Goal: Task Accomplishment & Management: Use online tool/utility

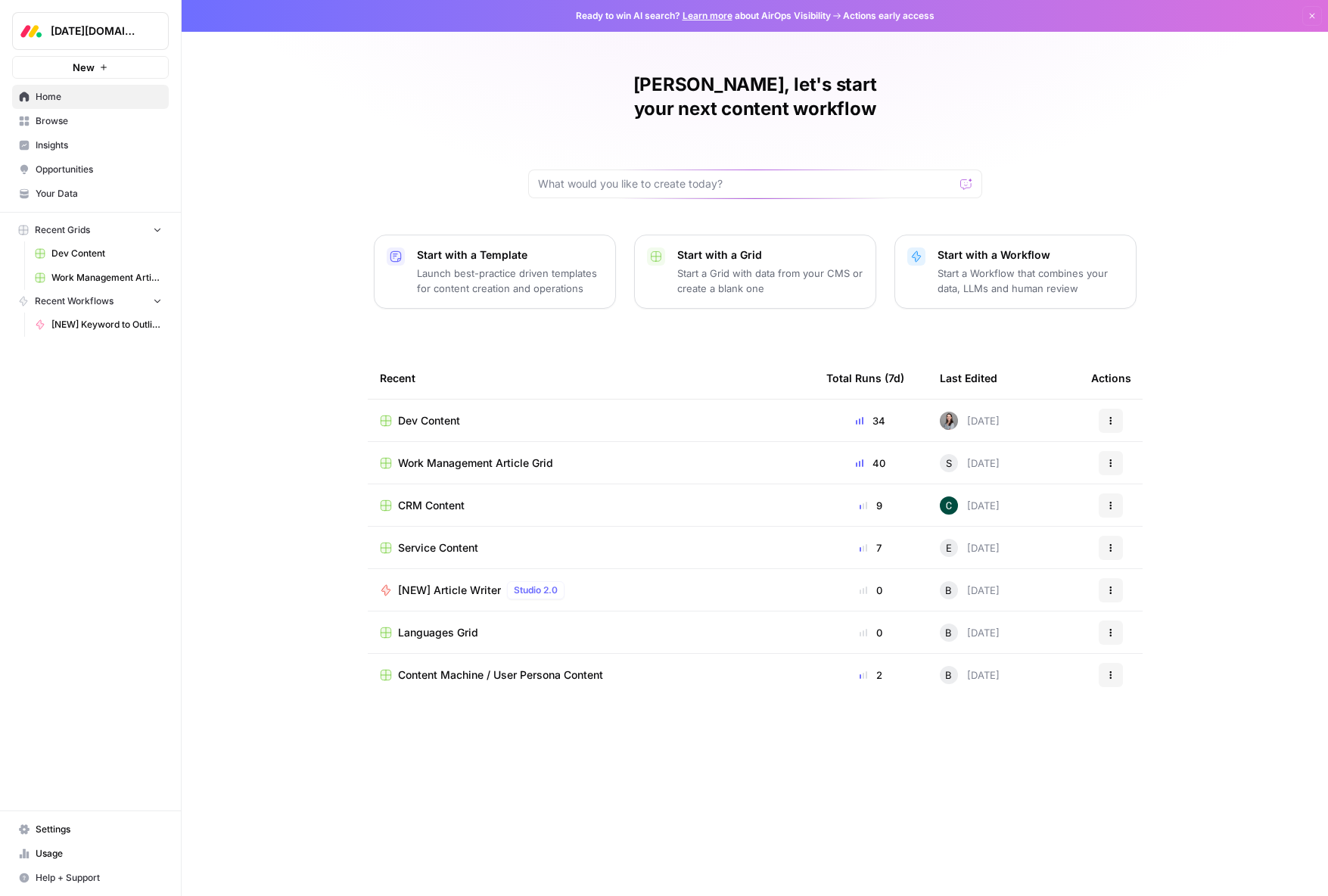
click at [532, 456] on span "Work Management Article Grid" at bounding box center [475, 463] width 155 height 15
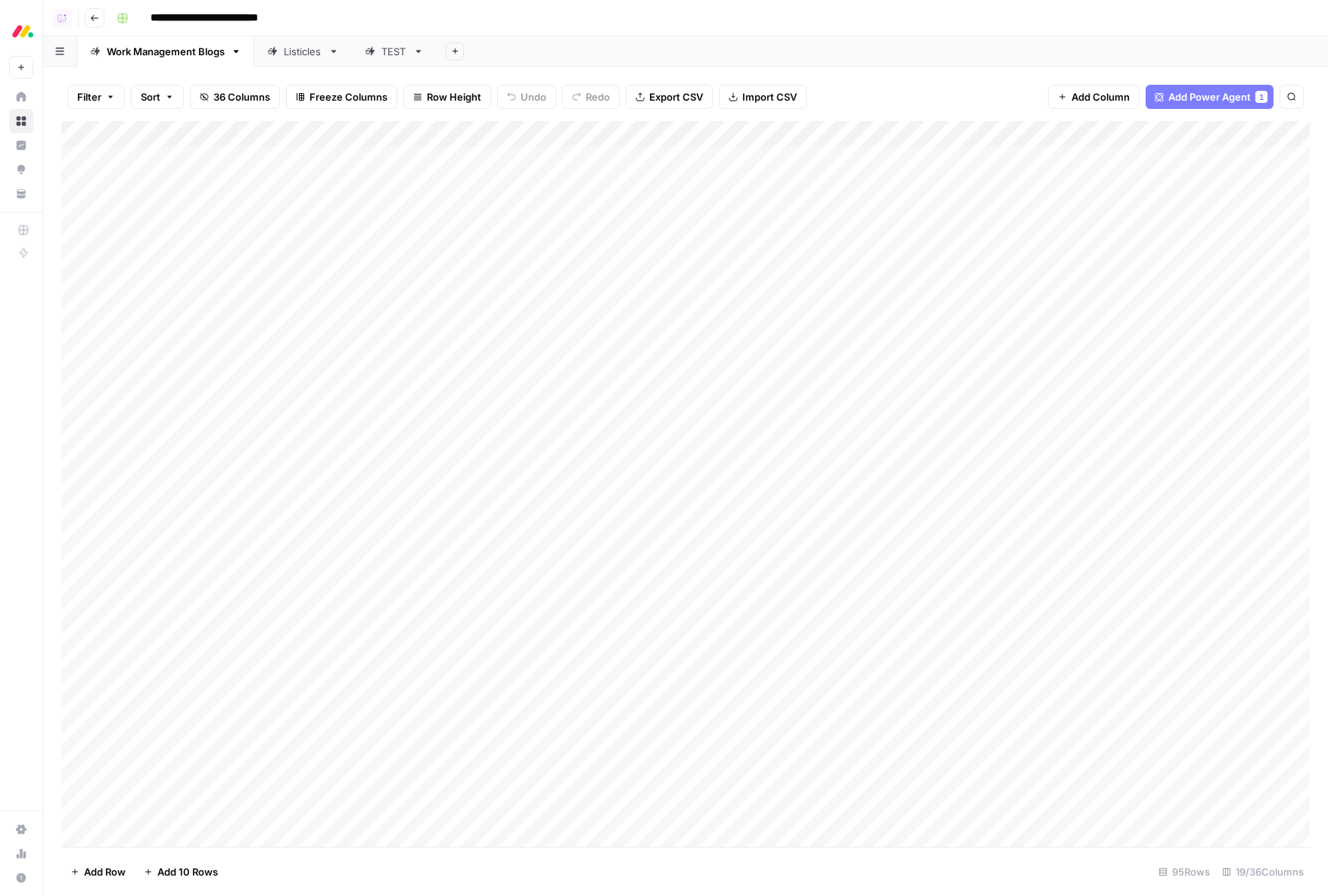
click at [842, 134] on div "Add Column" at bounding box center [685, 484] width 1248 height 726
click at [886, 91] on div "Filter Sort 36 Columns Freeze Columns Row Height Undo Redo Export CSV Import CS…" at bounding box center [685, 96] width 1248 height 49
click at [842, 132] on div "Add Column" at bounding box center [685, 484] width 1248 height 726
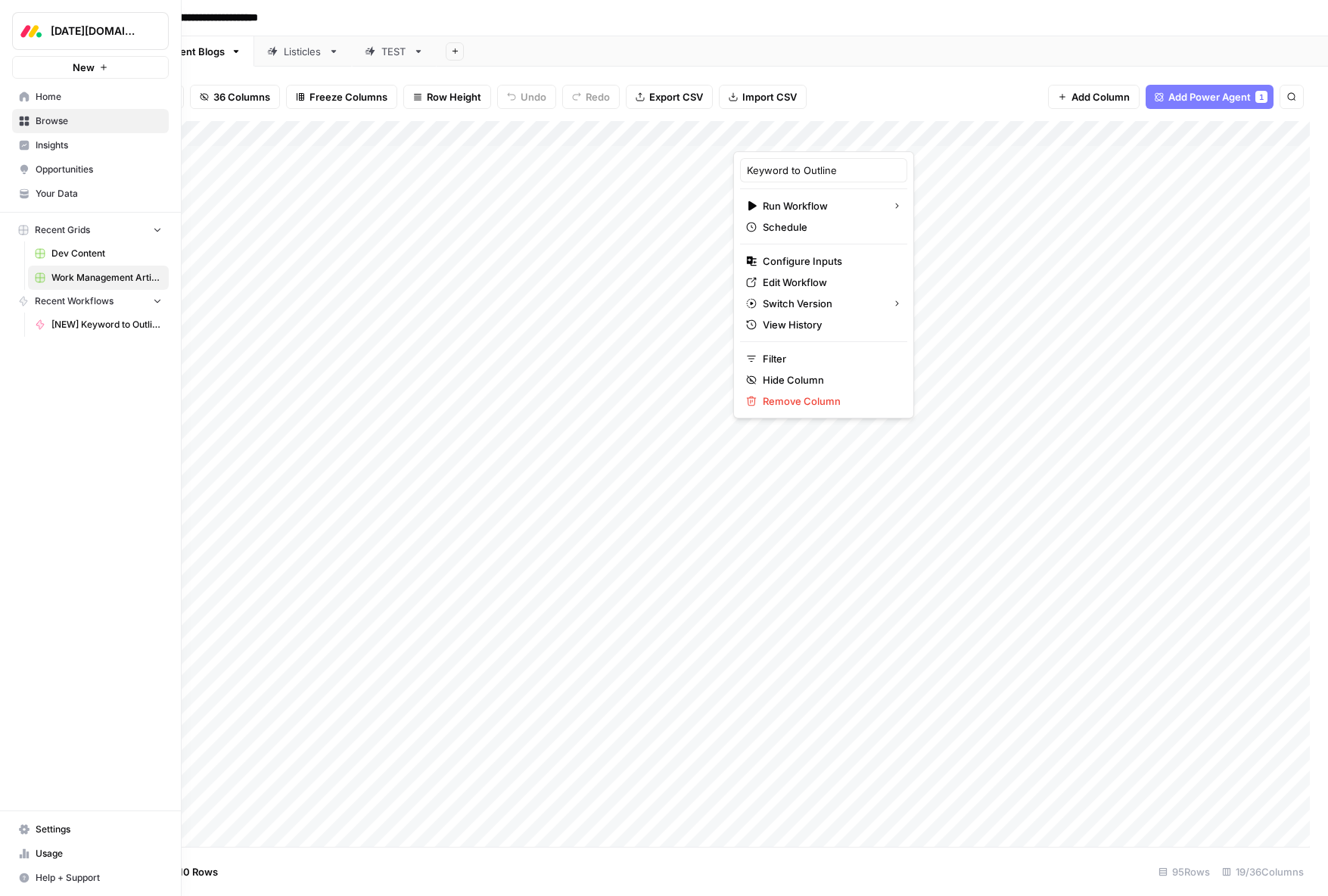
click at [48, 141] on span "Insights" at bounding box center [99, 146] width 126 height 14
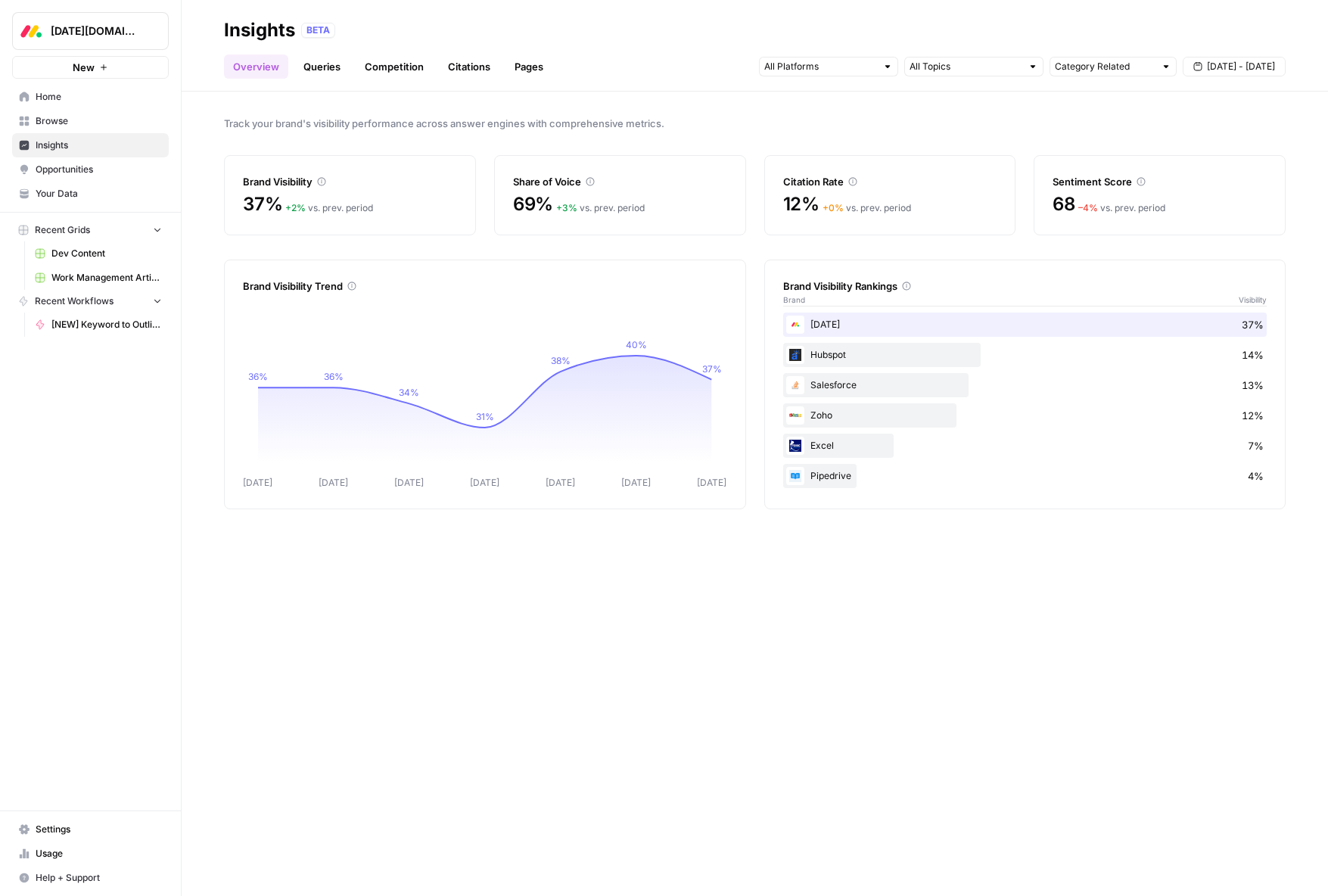
click at [330, 66] on link "Queries" at bounding box center [321, 66] width 55 height 24
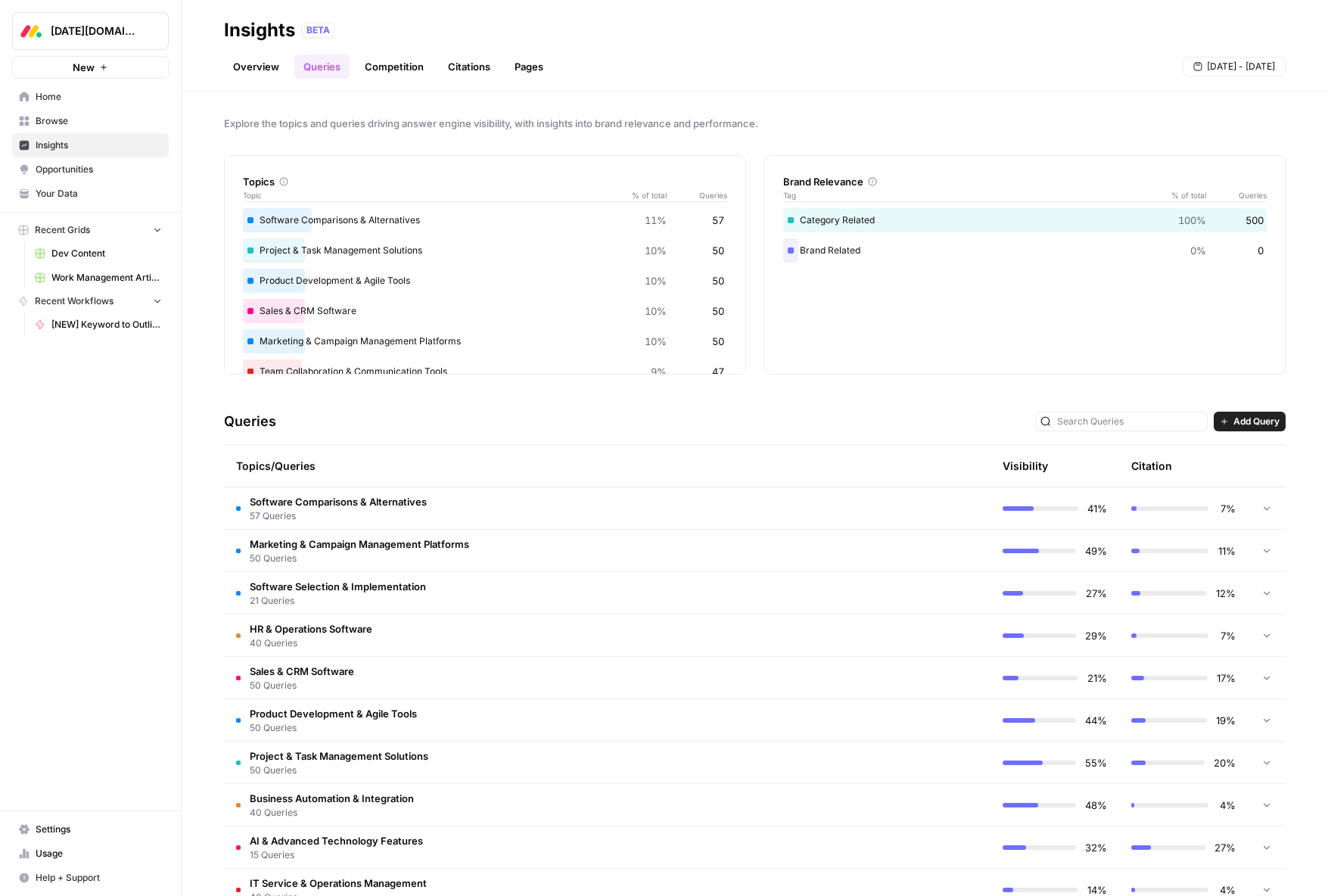
click at [518, 516] on td "Software Comparisons & Alternatives 57 Queries" at bounding box center [543, 508] width 638 height 42
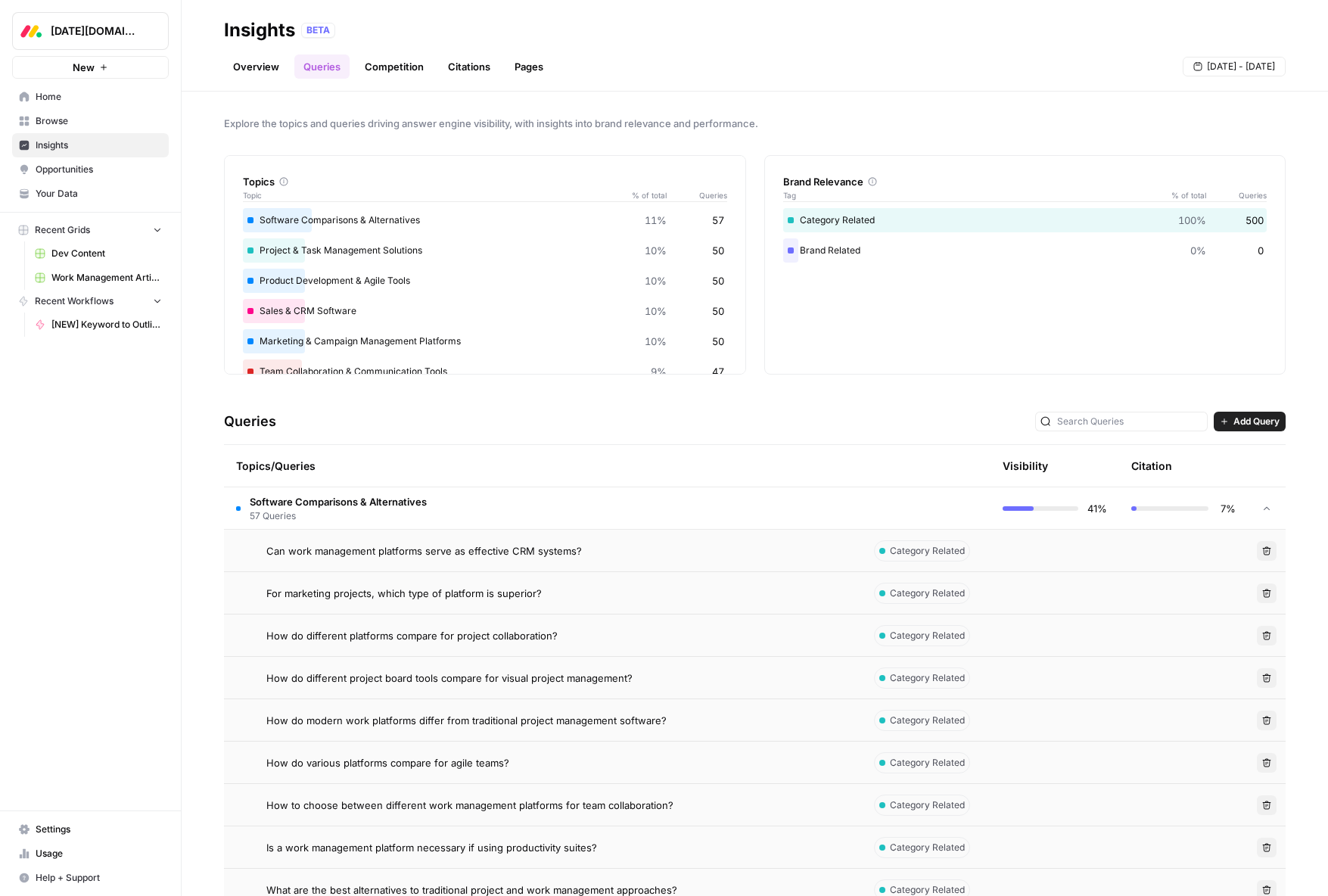
scroll to position [26, 0]
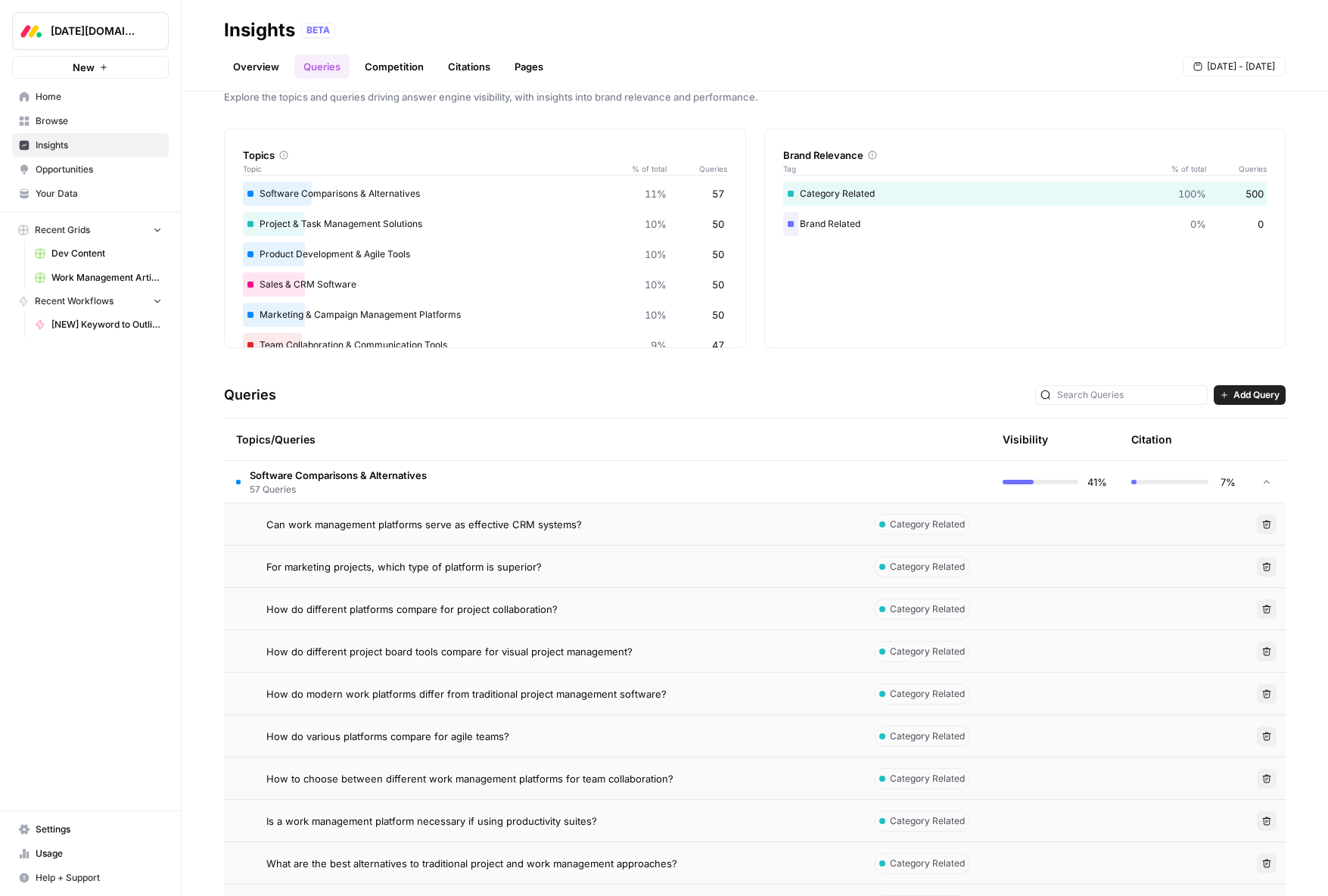
click at [571, 470] on td "Software Comparisons & Alternatives 57 Queries" at bounding box center [543, 481] width 638 height 42
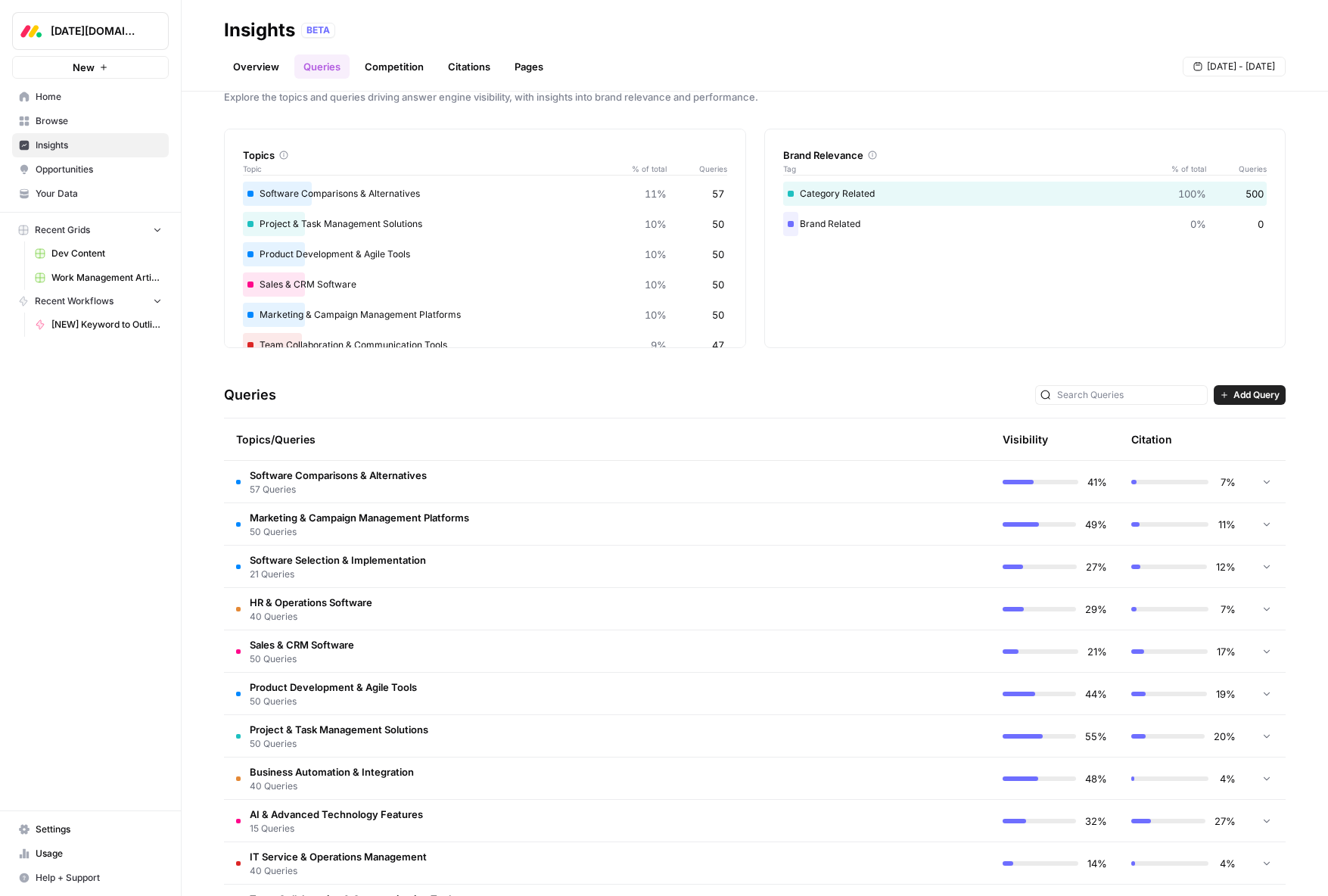
scroll to position [0, 0]
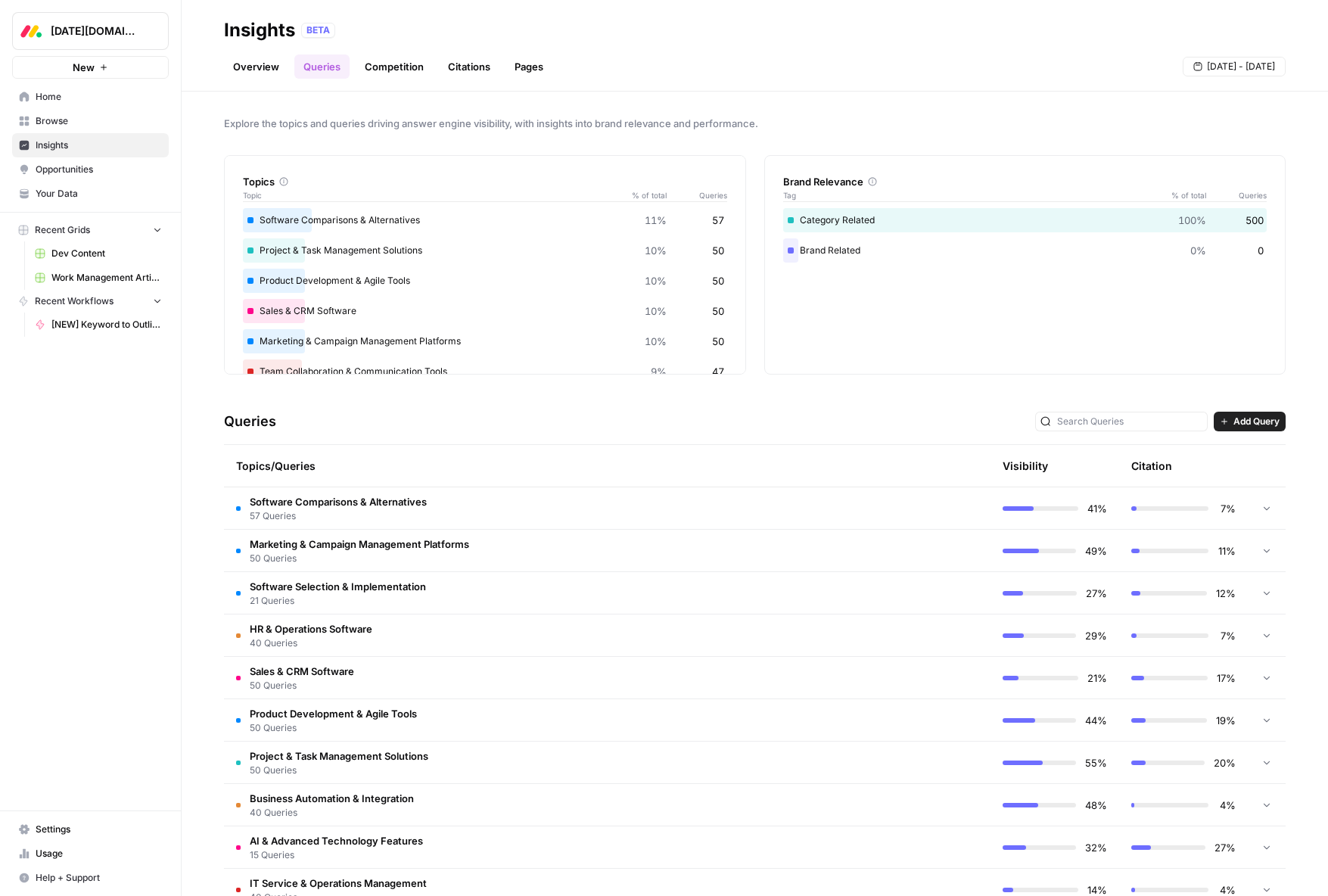
click at [254, 56] on link "Overview" at bounding box center [256, 66] width 64 height 24
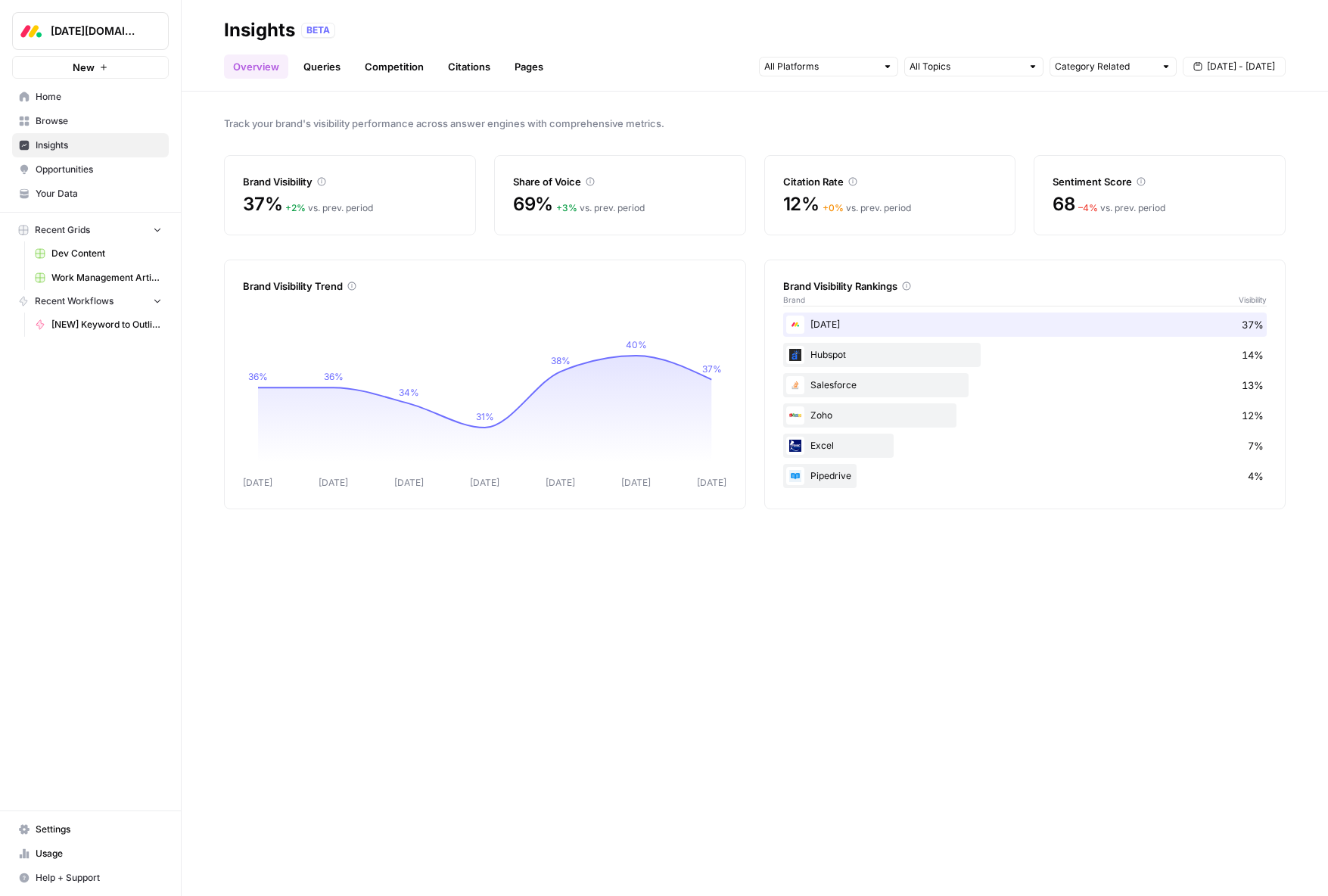
click at [387, 69] on link "Competition" at bounding box center [394, 66] width 78 height 24
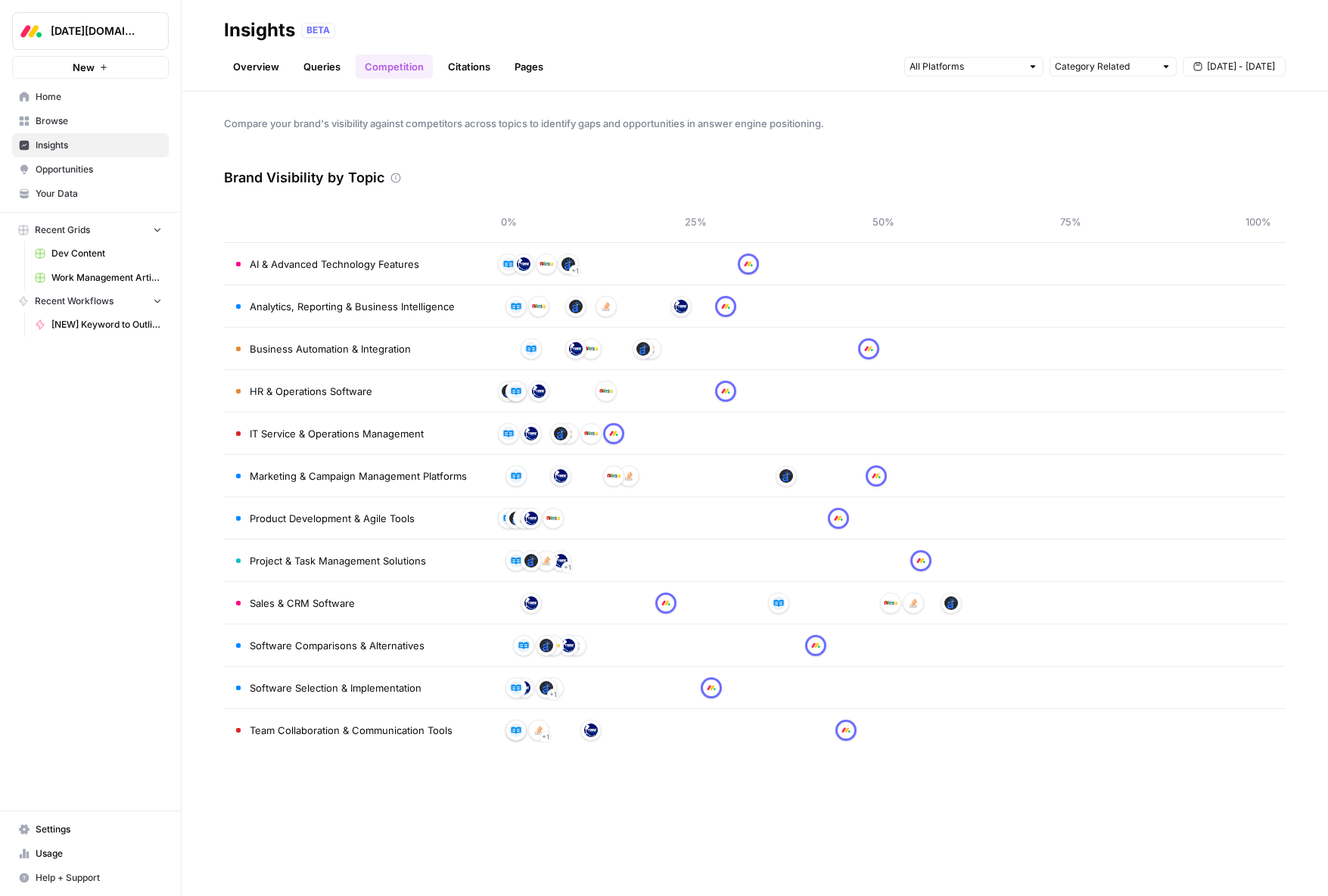
click at [463, 65] on link "Citations" at bounding box center [469, 66] width 60 height 24
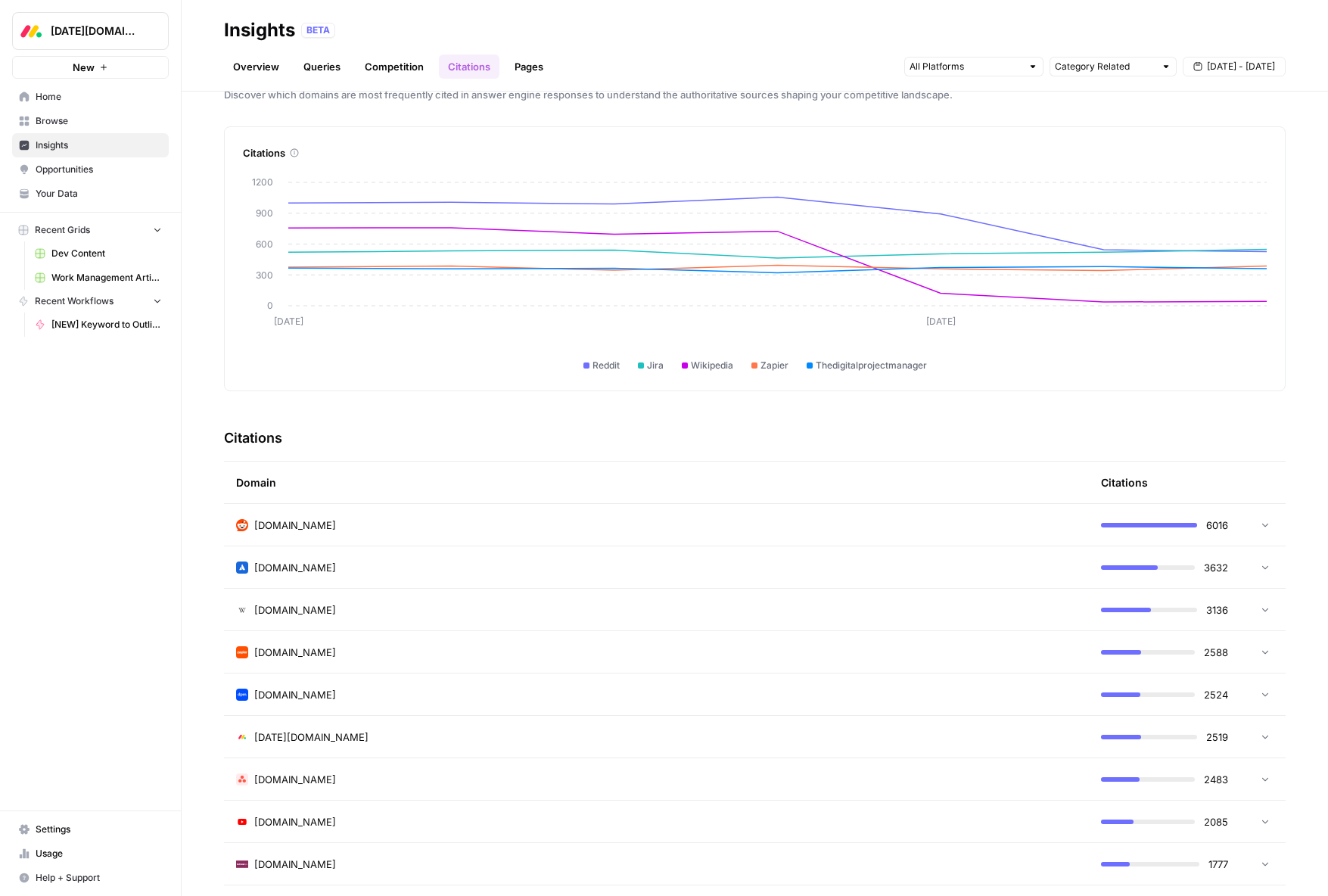
scroll to position [48, 0]
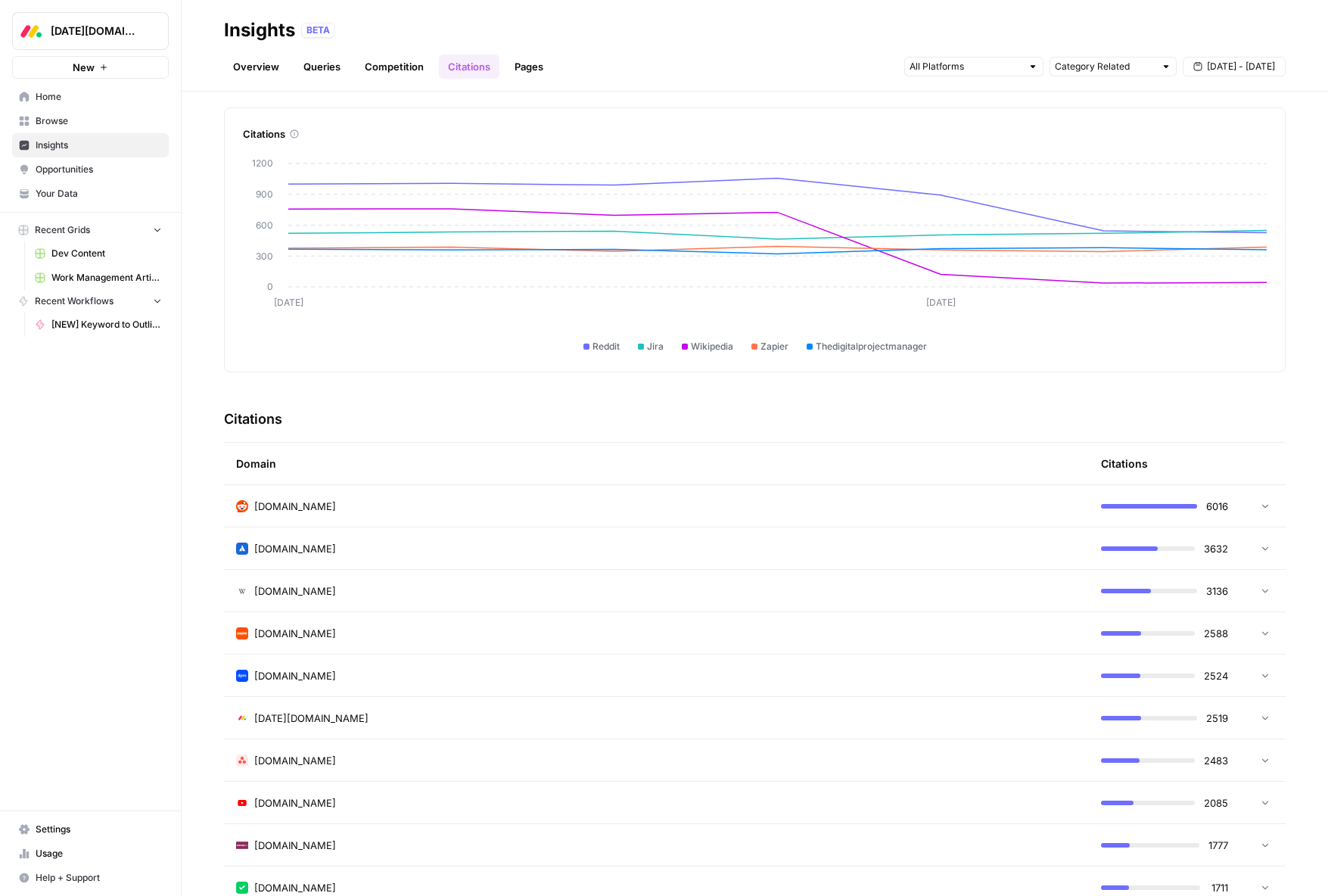
click at [515, 509] on div "reddit.com" at bounding box center [656, 506] width 841 height 15
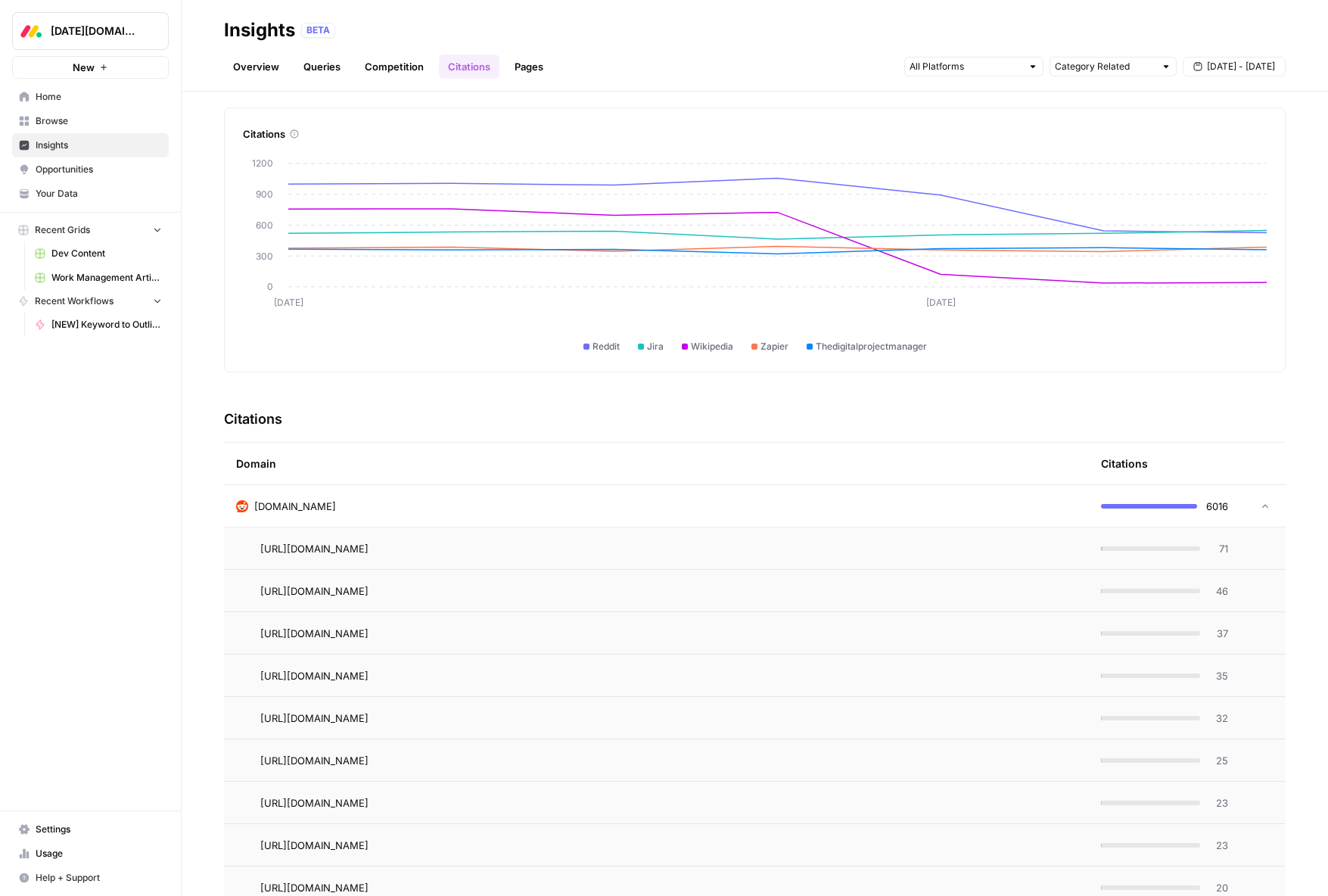
click at [515, 509] on div "reddit.com" at bounding box center [656, 506] width 841 height 15
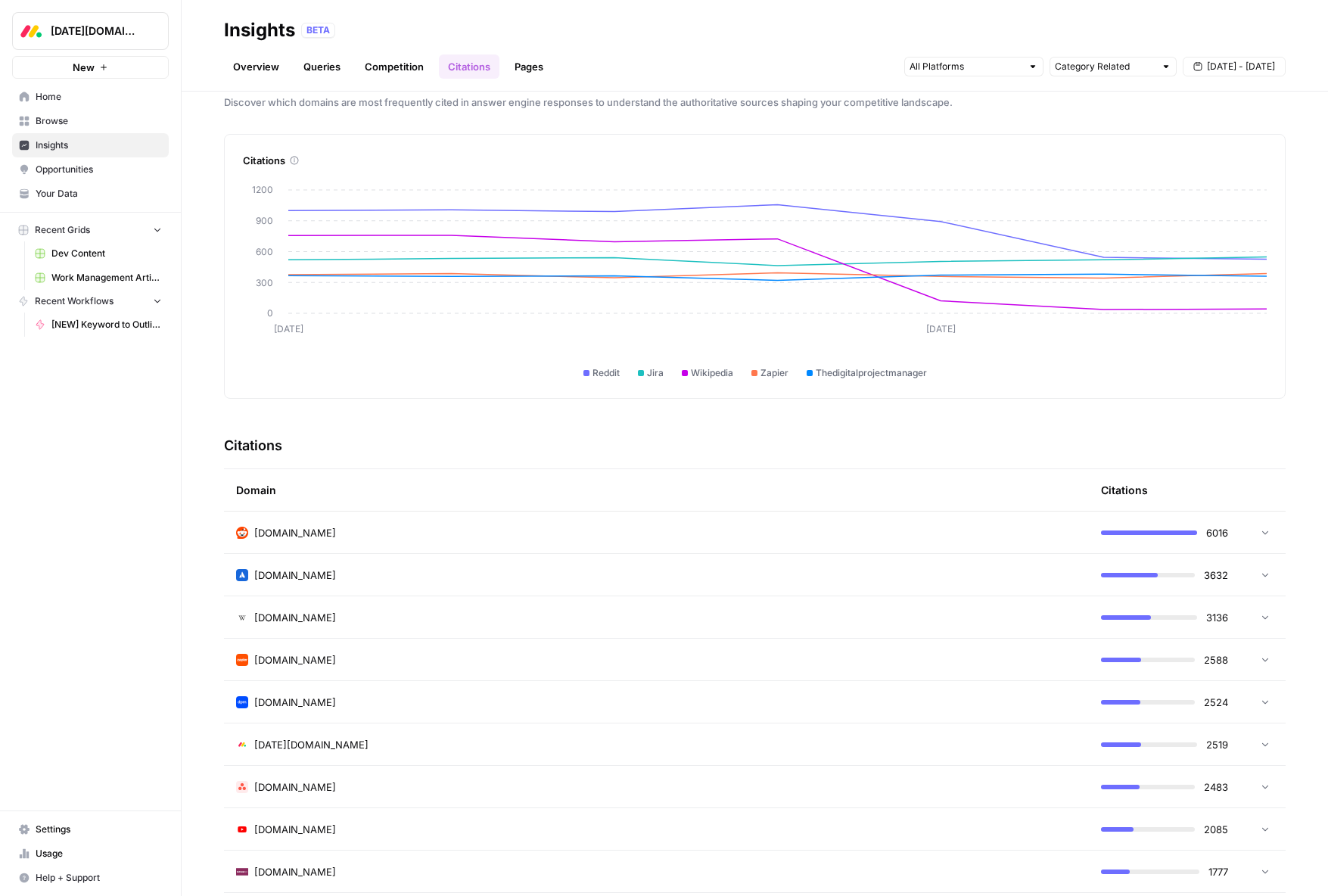
scroll to position [0, 0]
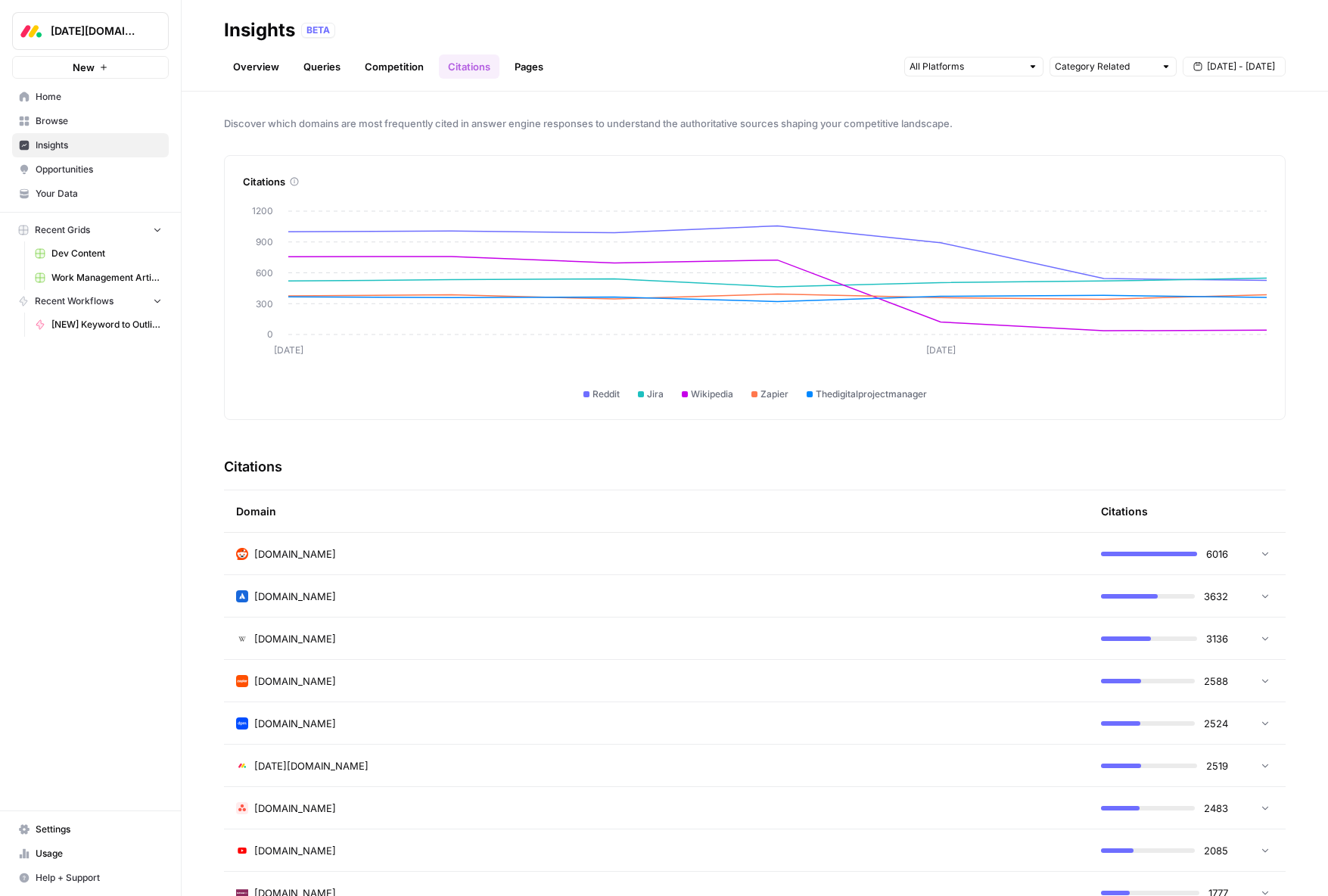
click at [537, 62] on link "Pages" at bounding box center [528, 66] width 47 height 24
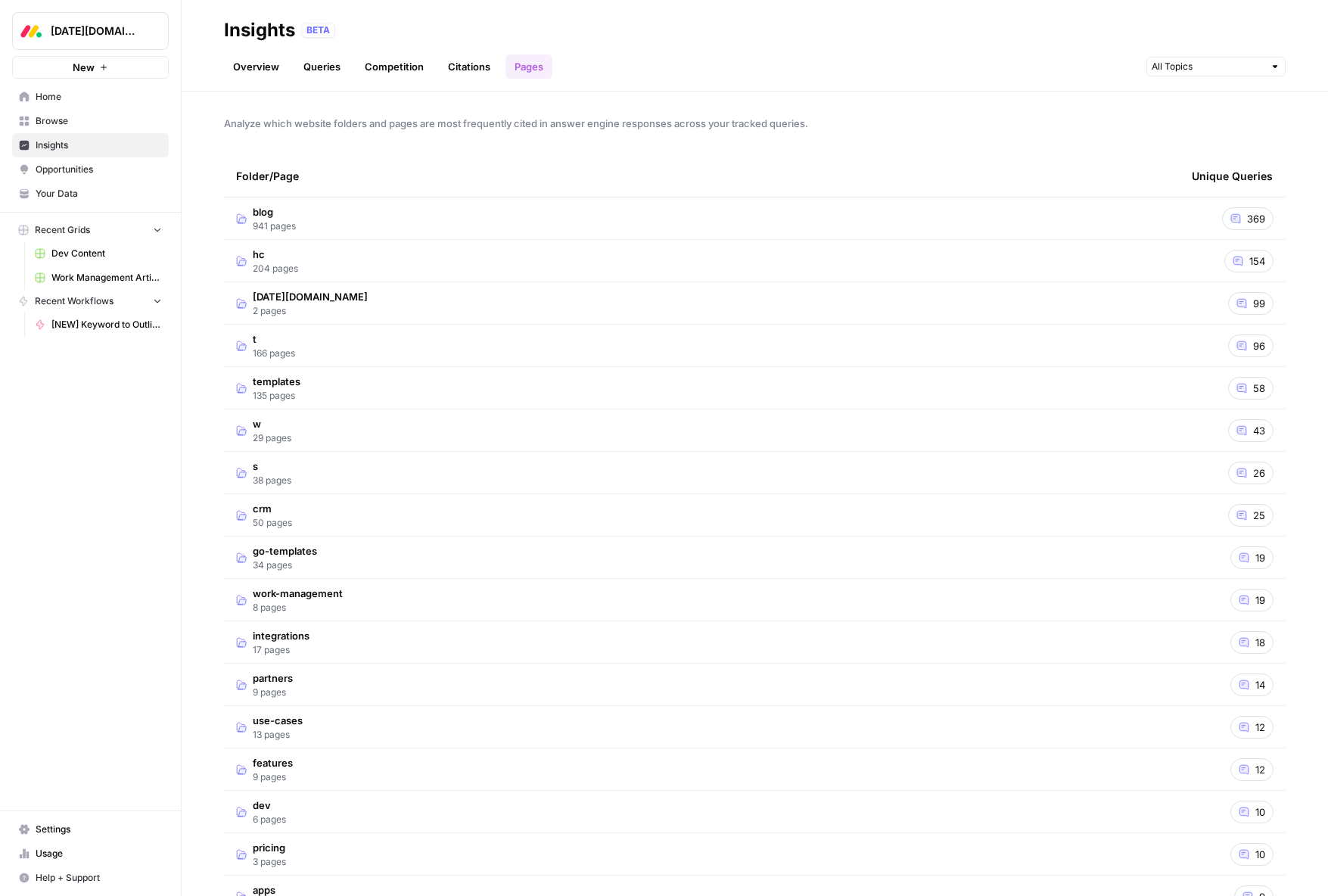
click at [381, 229] on td "blog 941 pages" at bounding box center [702, 218] width 956 height 42
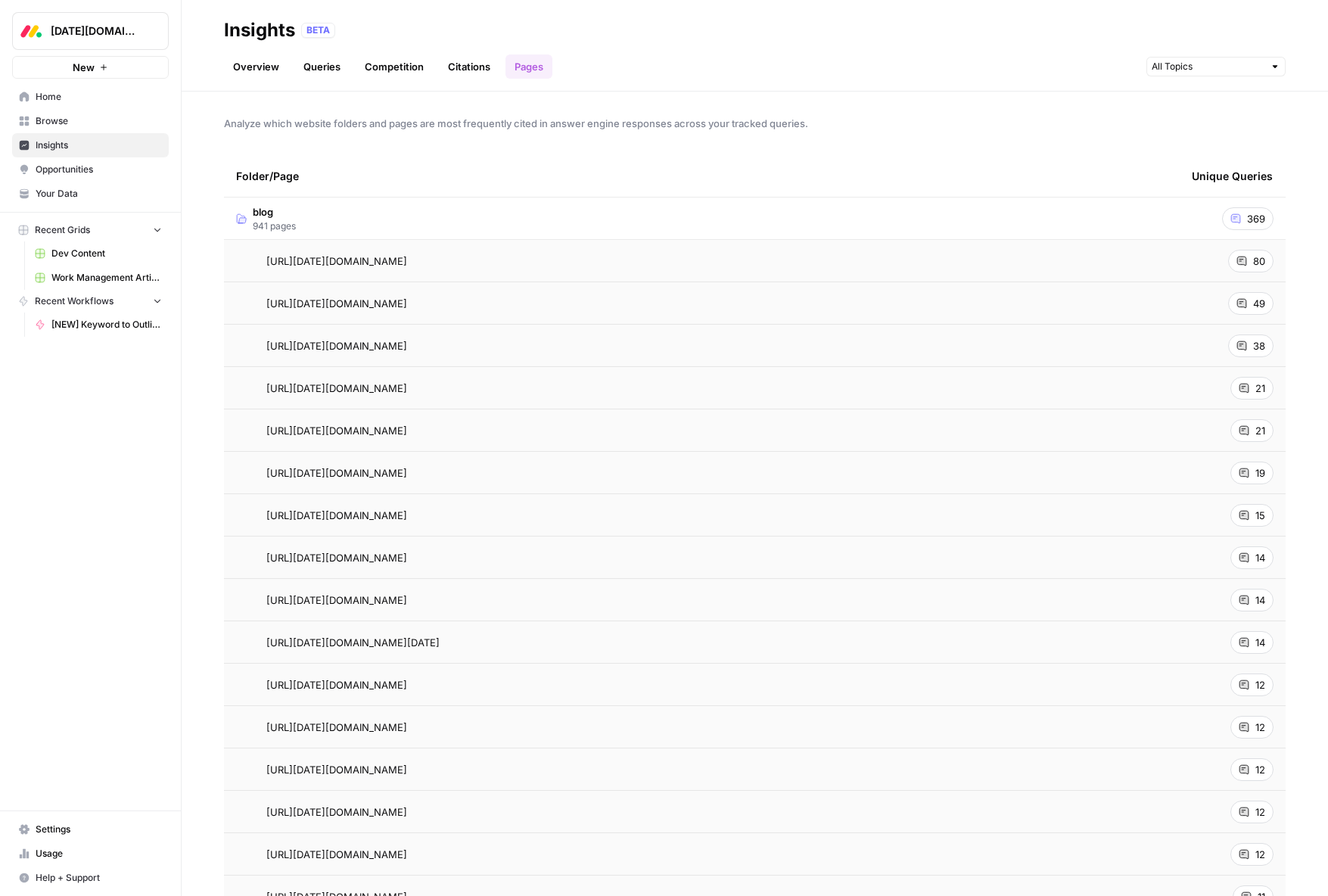
click at [1253, 259] on span "80" at bounding box center [1259, 261] width 12 height 15
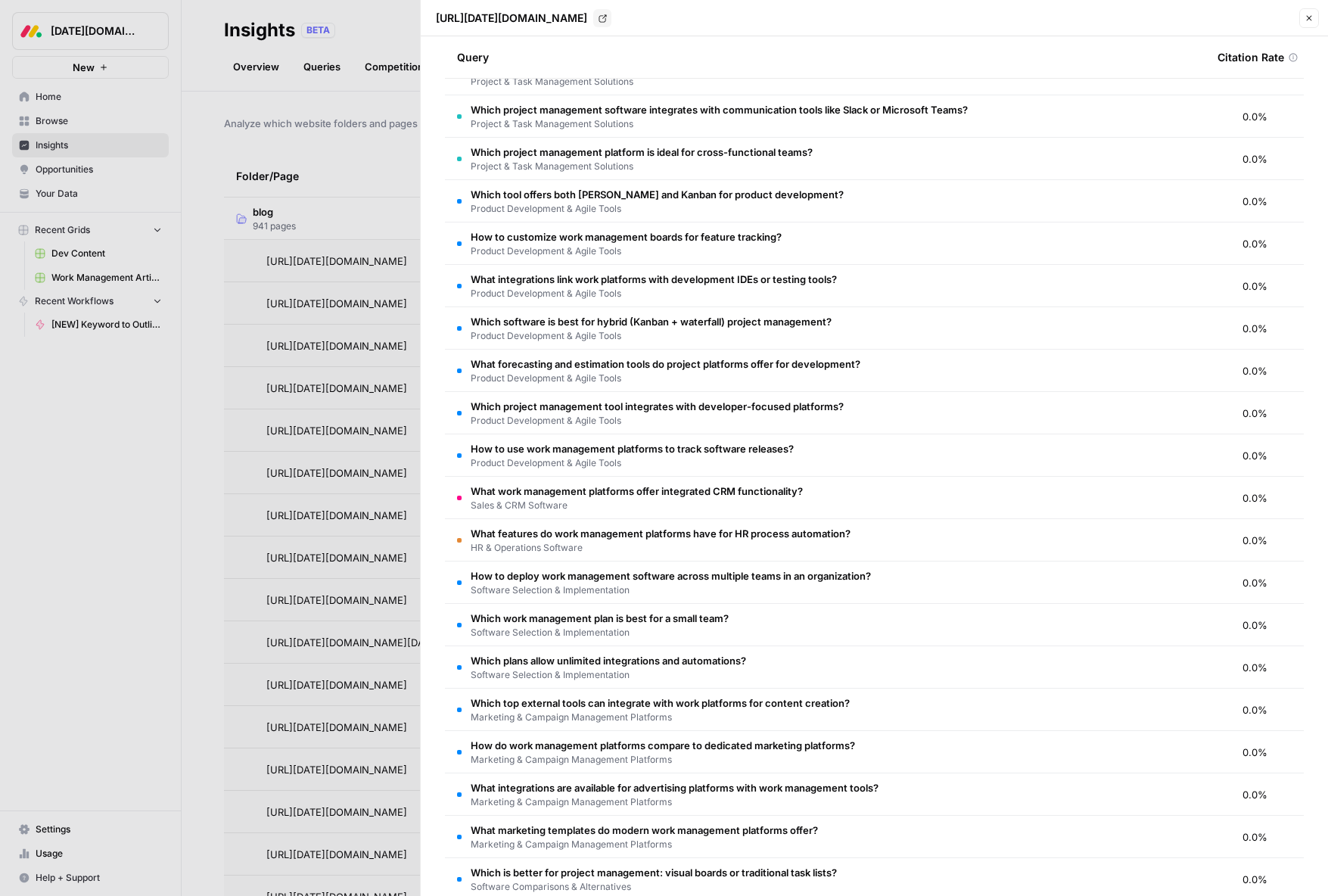
scroll to position [729, 0]
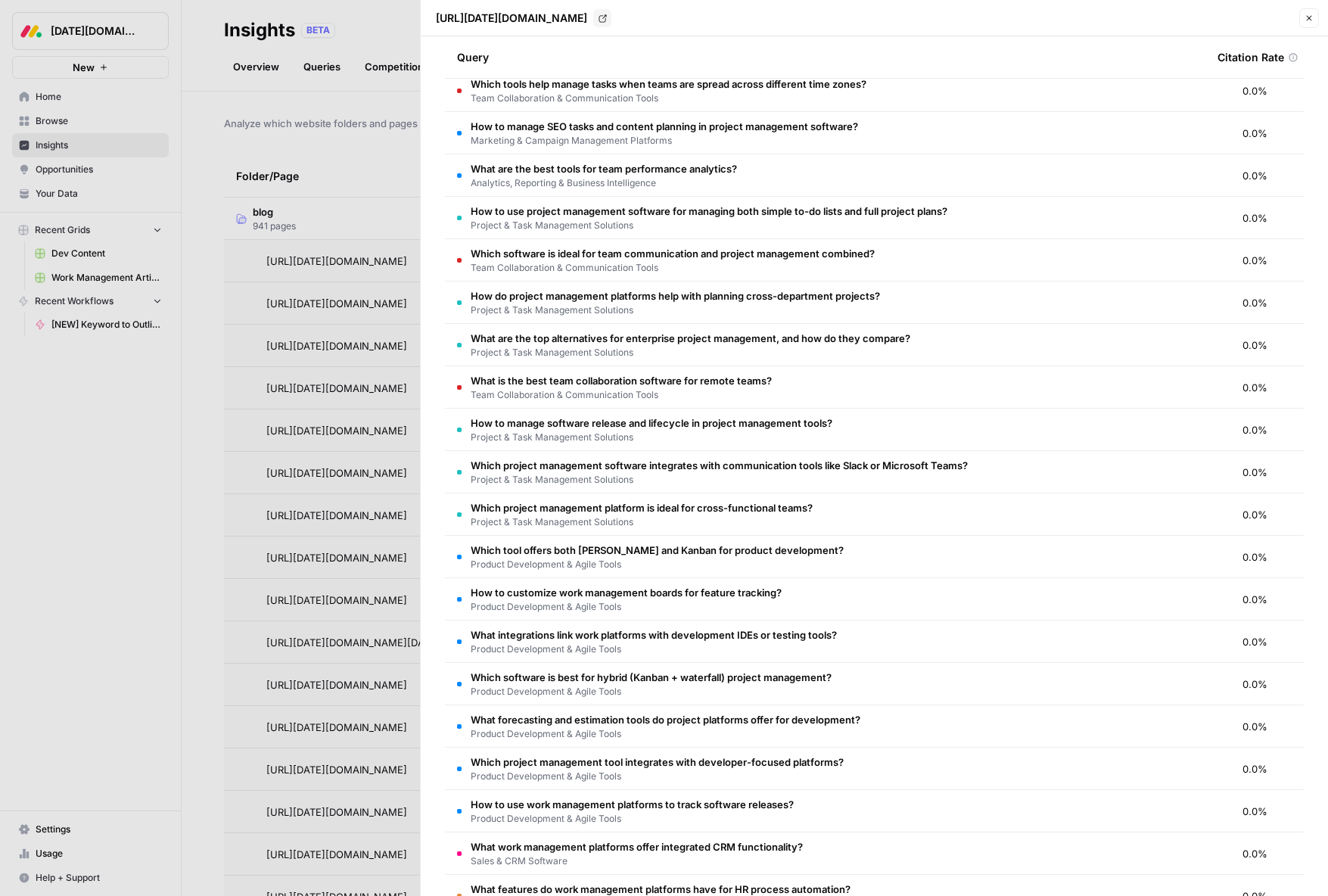
click at [1306, 15] on icon "button" at bounding box center [1308, 18] width 9 height 9
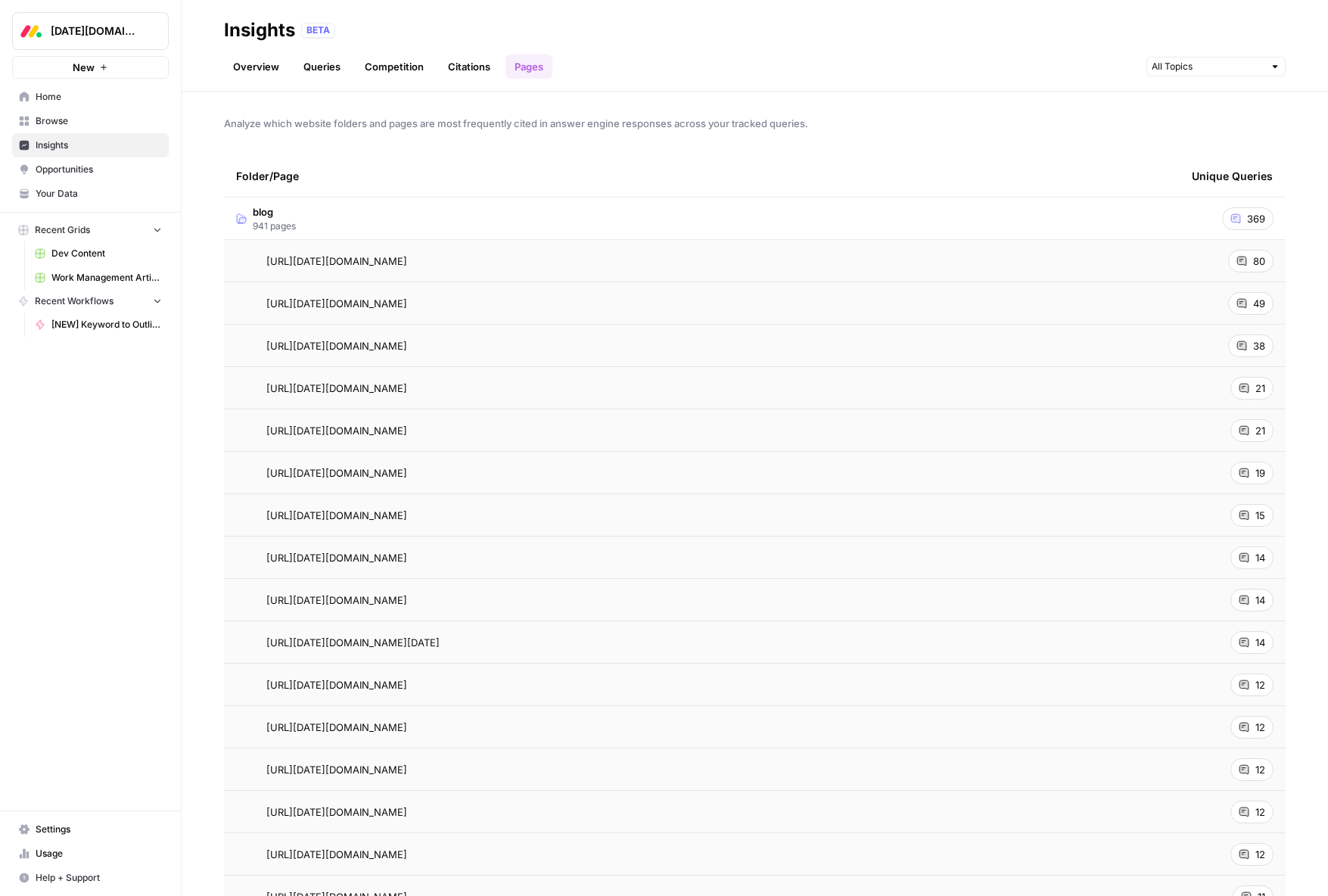
click at [90, 168] on span "Opportunities" at bounding box center [99, 169] width 126 height 14
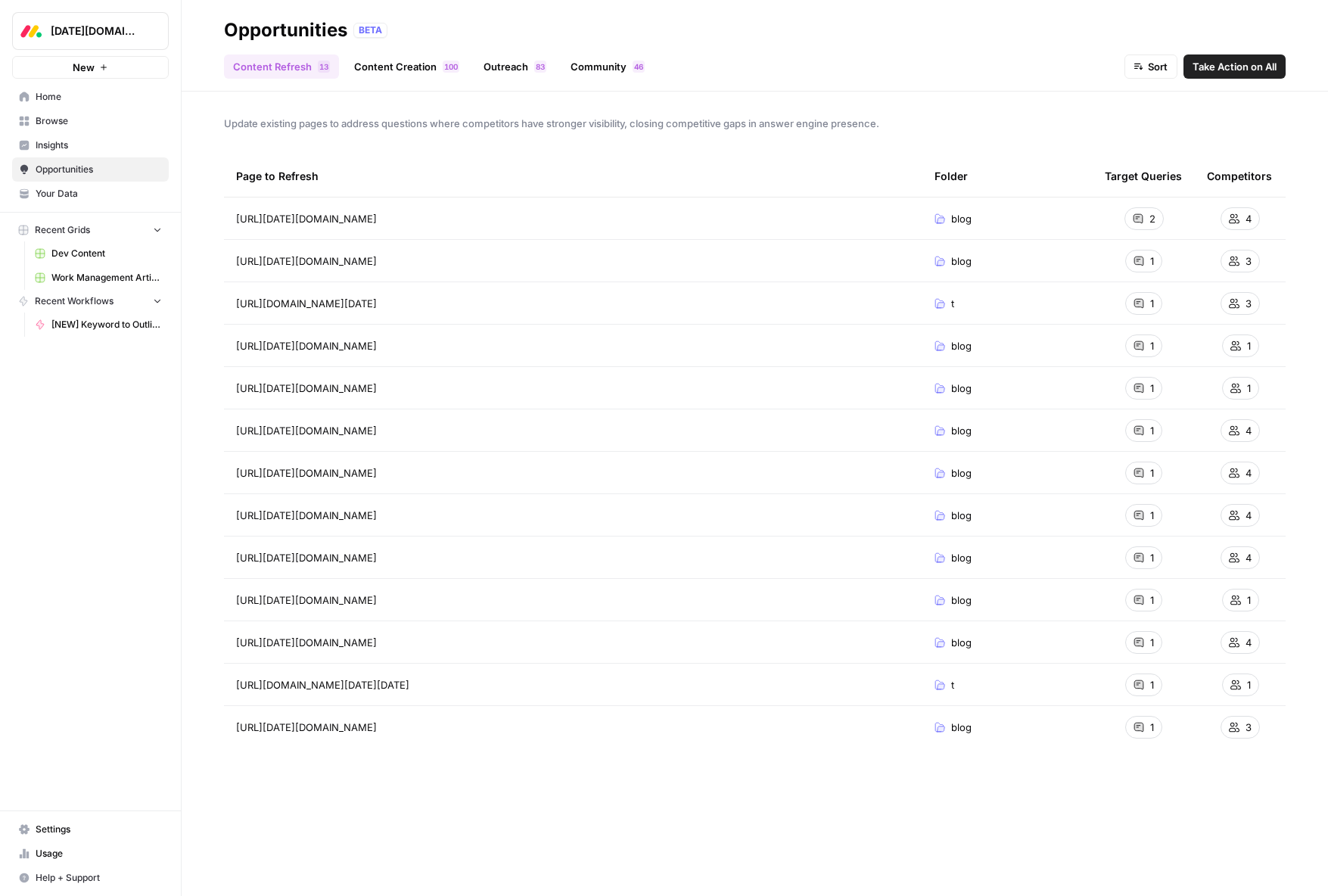
click at [404, 64] on link "Content Creation 0 0 1" at bounding box center [406, 66] width 124 height 24
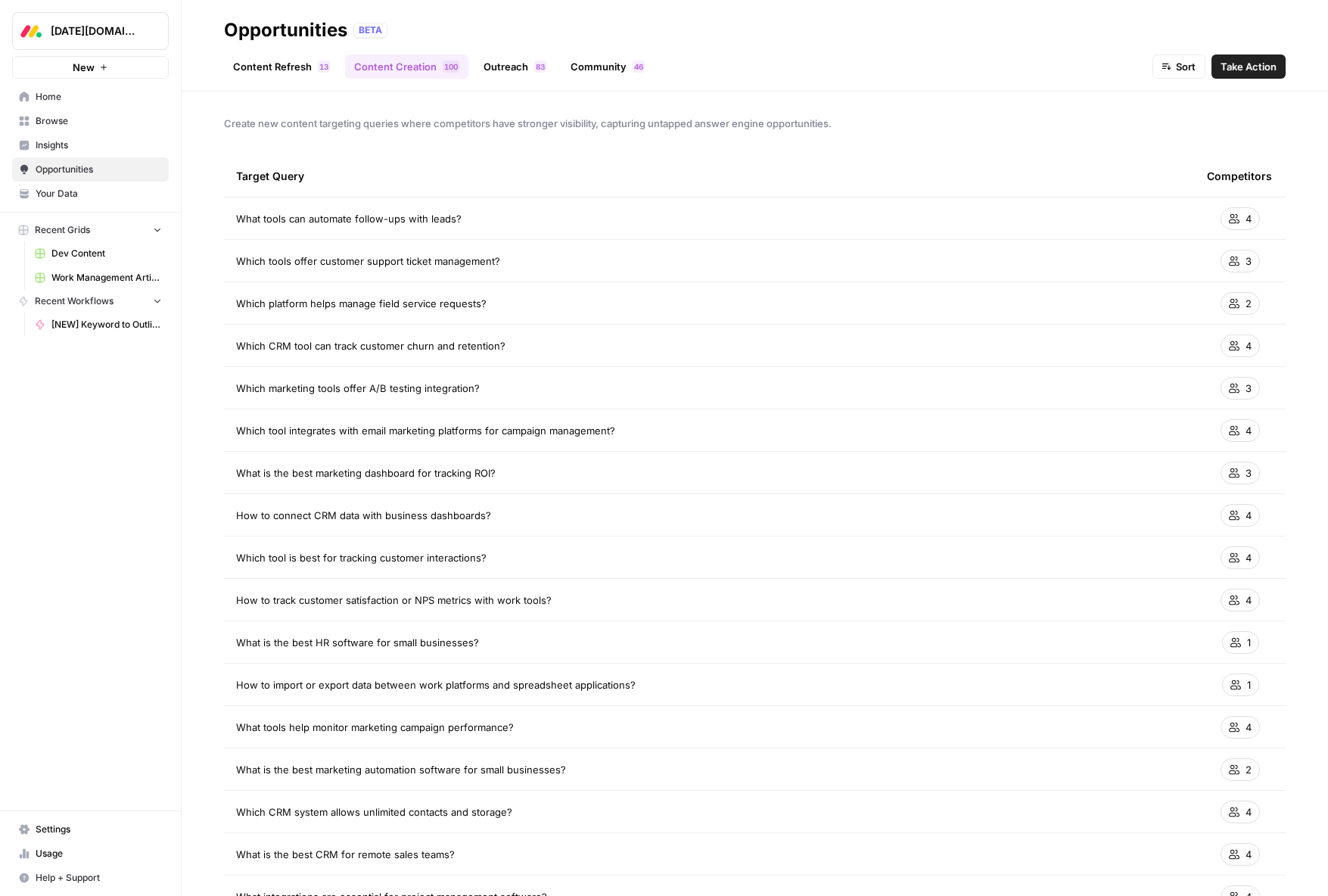
click at [515, 71] on link "Outreach 3 8" at bounding box center [515, 66] width 81 height 24
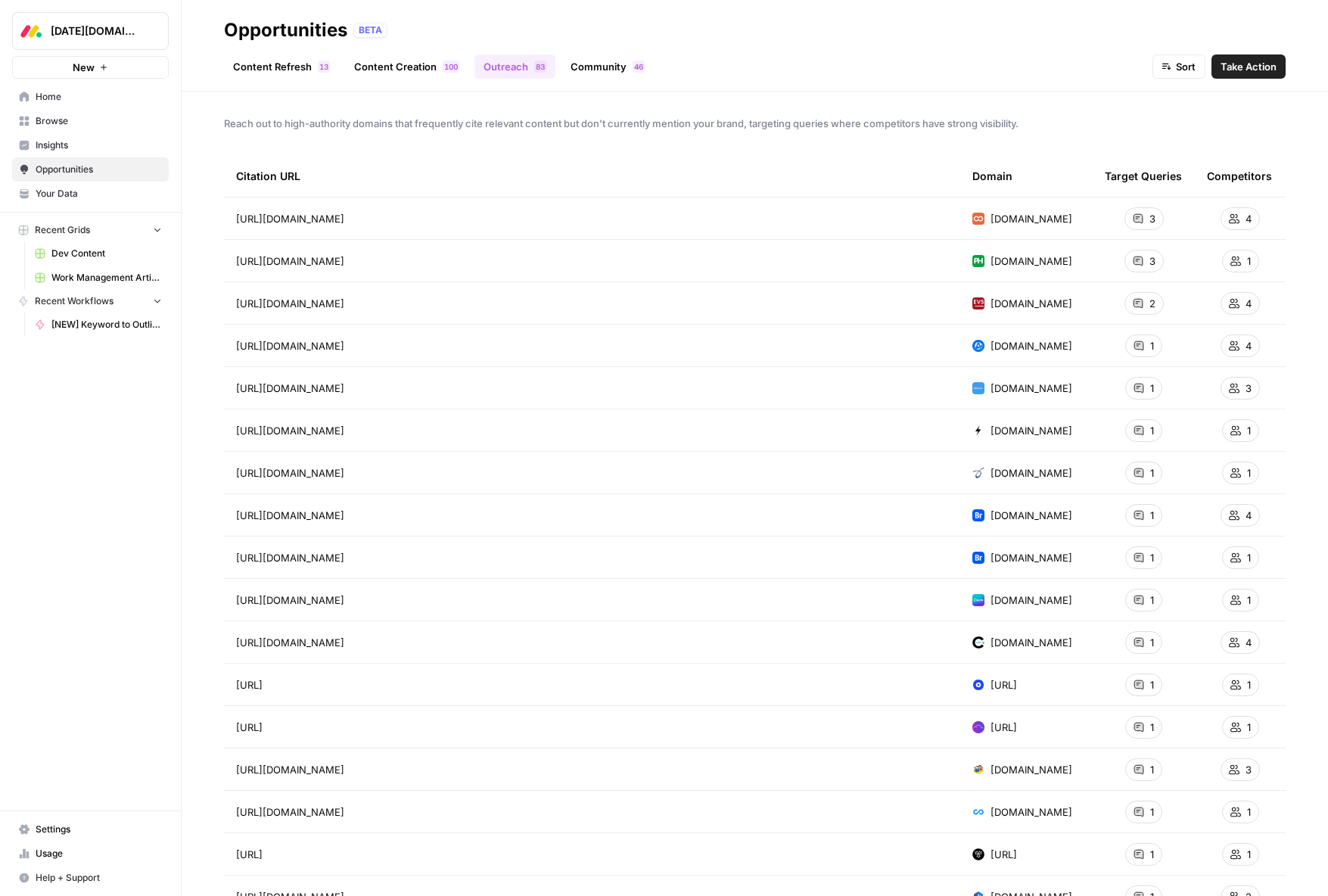
click at [634, 69] on span "4" at bounding box center [635, 66] width 4 height 12
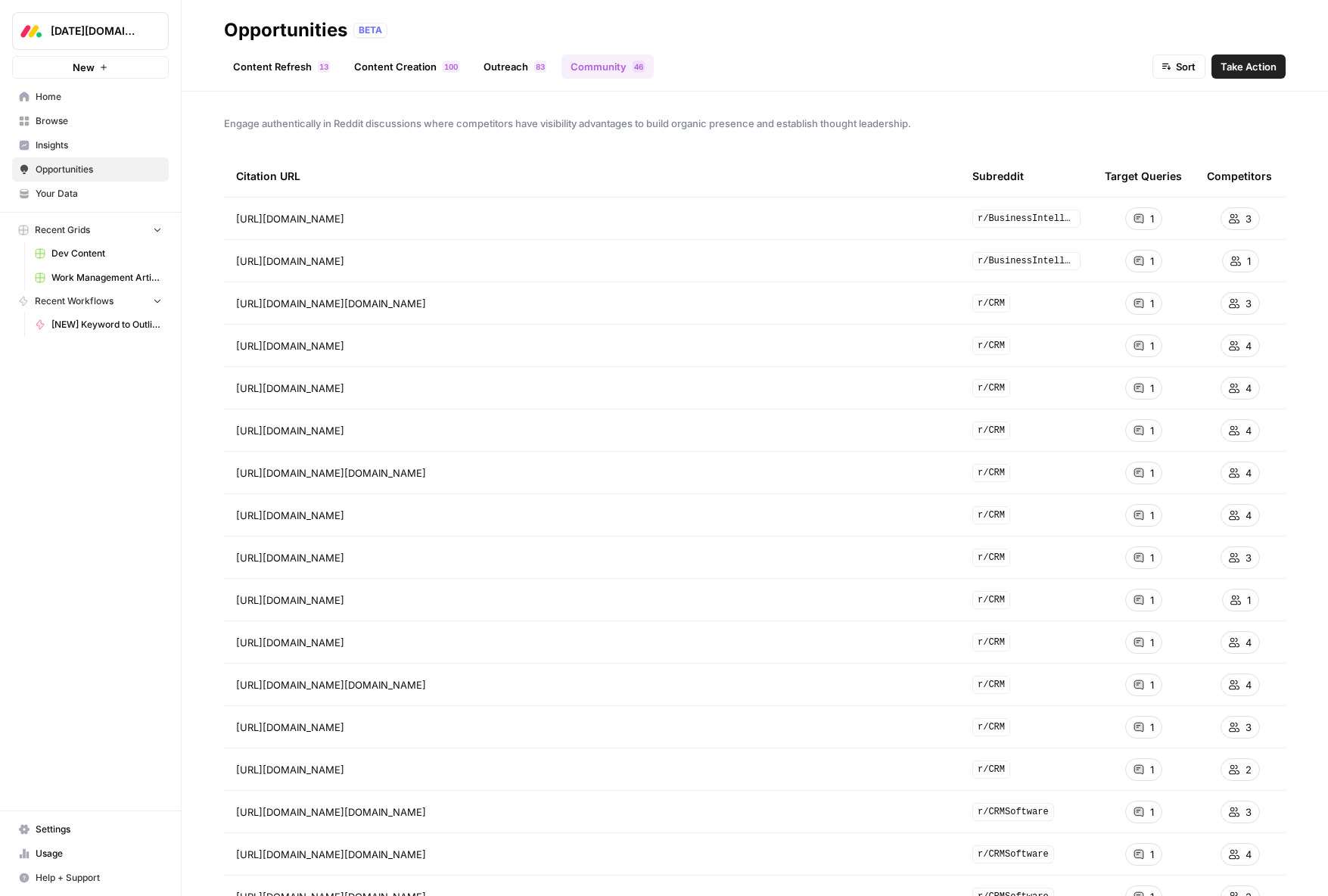
click at [291, 68] on link "Content Refresh 3 1" at bounding box center [281, 66] width 115 height 24
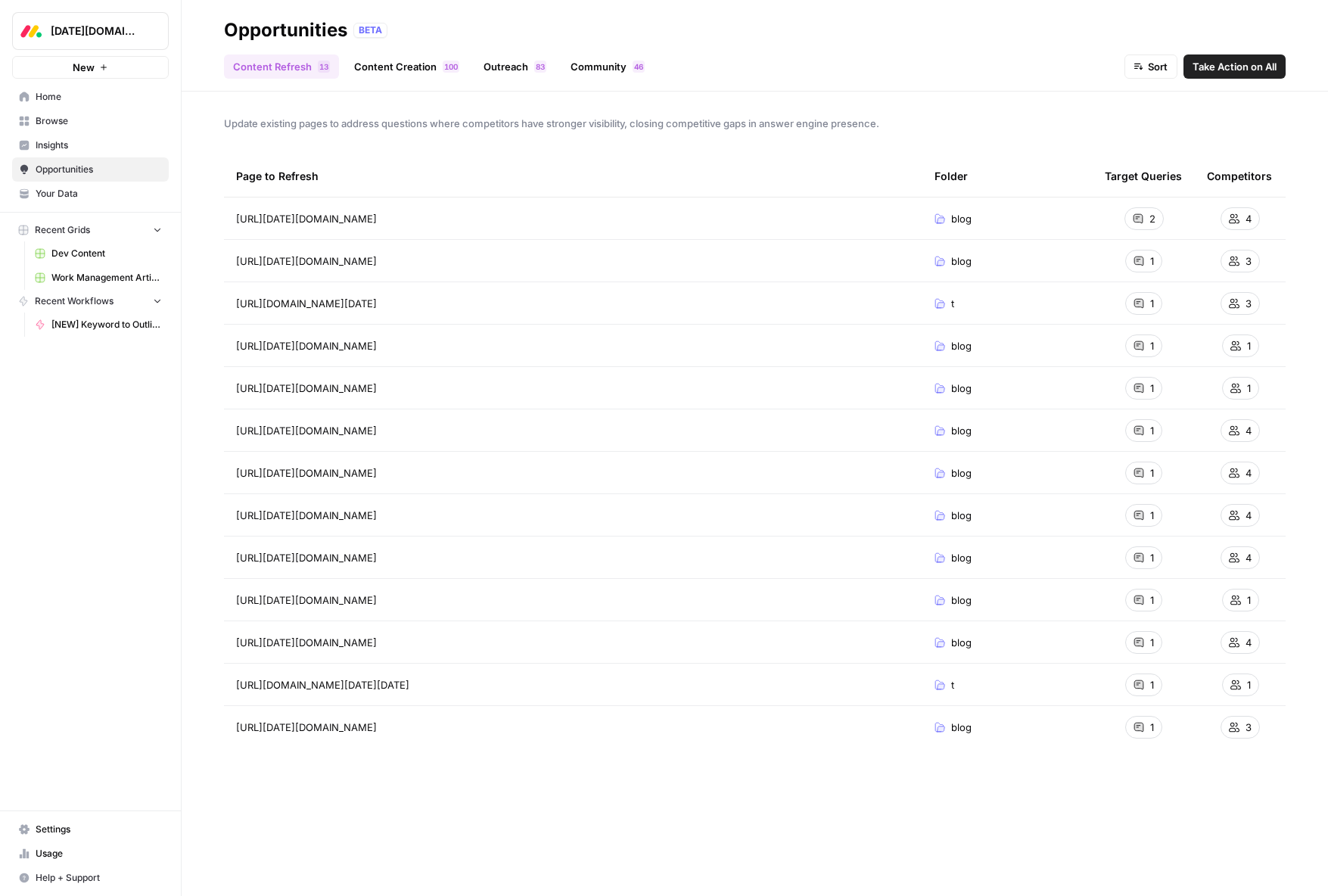
click at [85, 269] on link "Work Management Article Grid" at bounding box center [98, 278] width 141 height 24
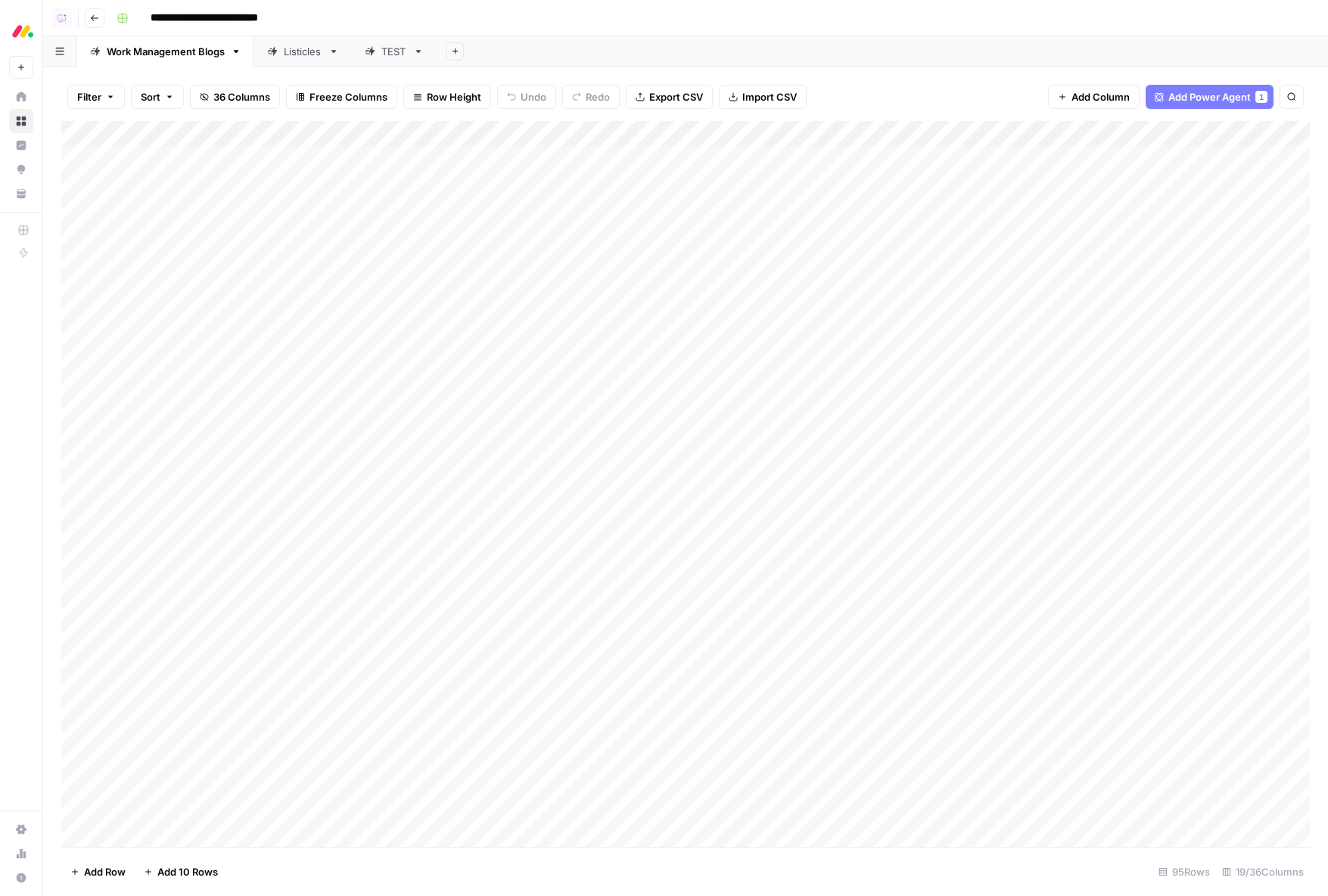
click at [842, 135] on div "Add Column" at bounding box center [685, 484] width 1248 height 726
click at [859, 80] on div "Filter Sort 36 Columns Freeze Columns Row Height Undo Redo Export CSV Import CS…" at bounding box center [685, 96] width 1248 height 49
drag, startPoint x: 221, startPoint y: 166, endPoint x: 221, endPoint y: 698, distance: 532.0
click at [221, 699] on div "Add Column" at bounding box center [685, 484] width 1248 height 726
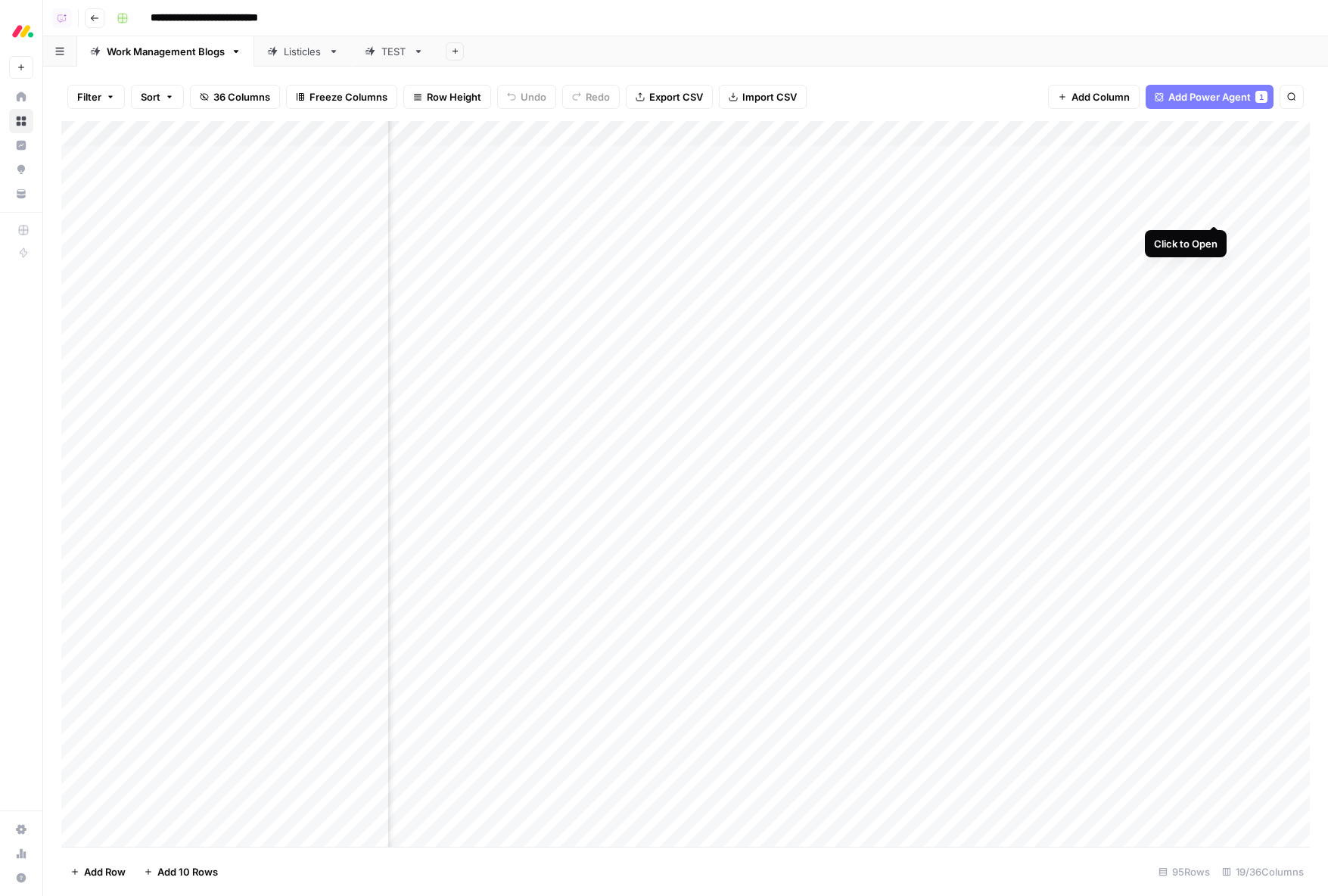
click at [1214, 204] on div "Add Column" at bounding box center [685, 484] width 1248 height 726
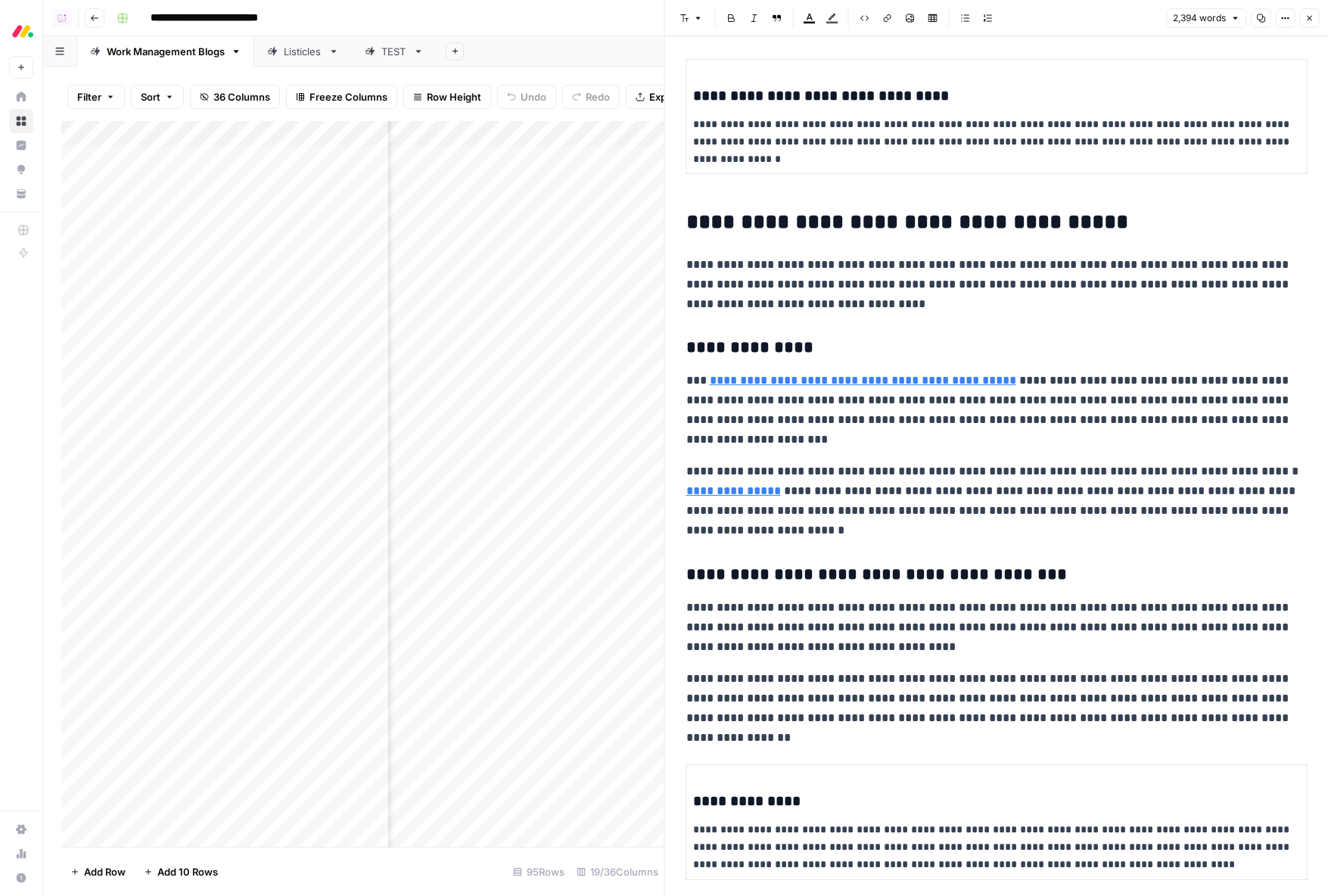
scroll to position [1048, 0]
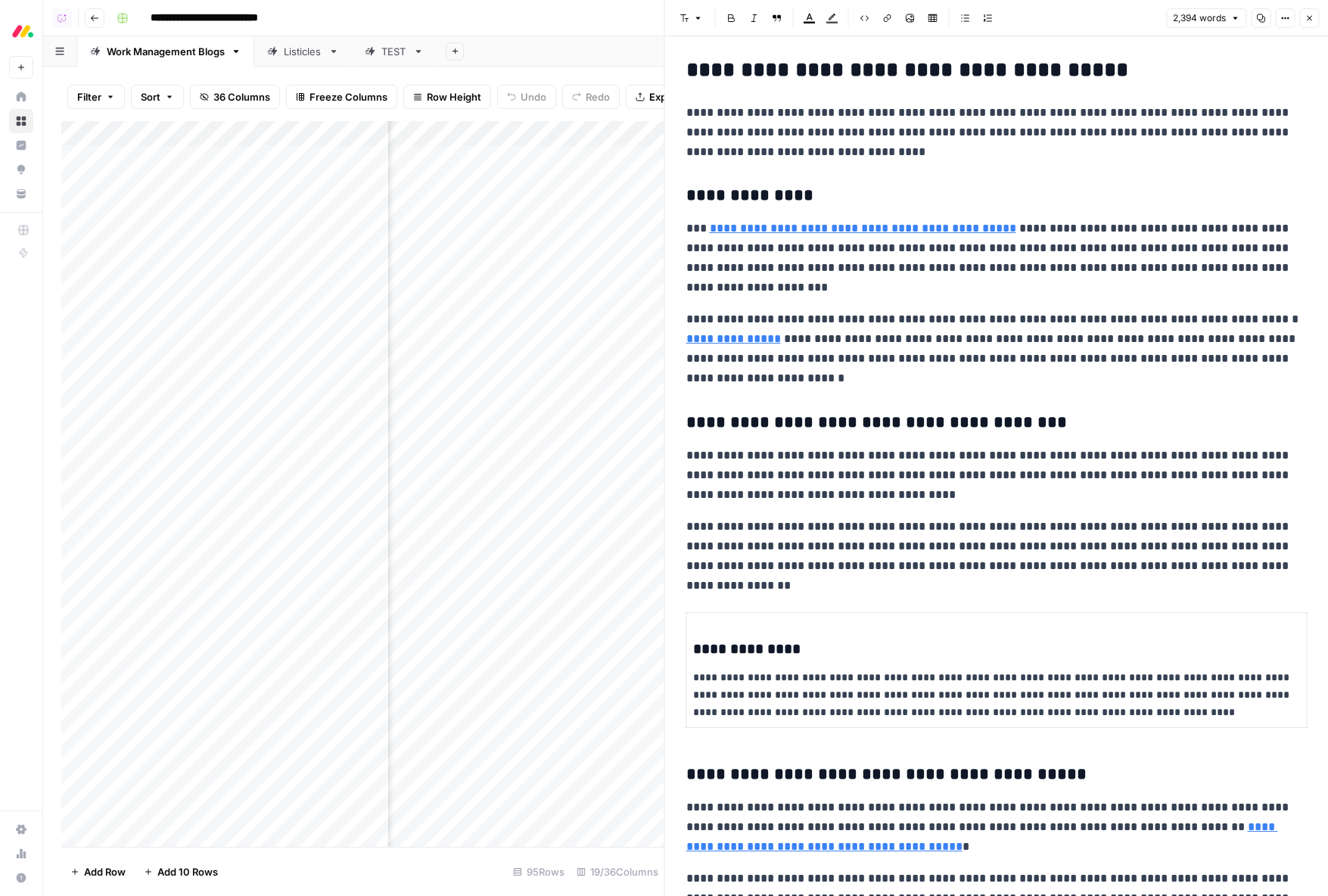
click at [1312, 20] on icon "button" at bounding box center [1308, 18] width 9 height 9
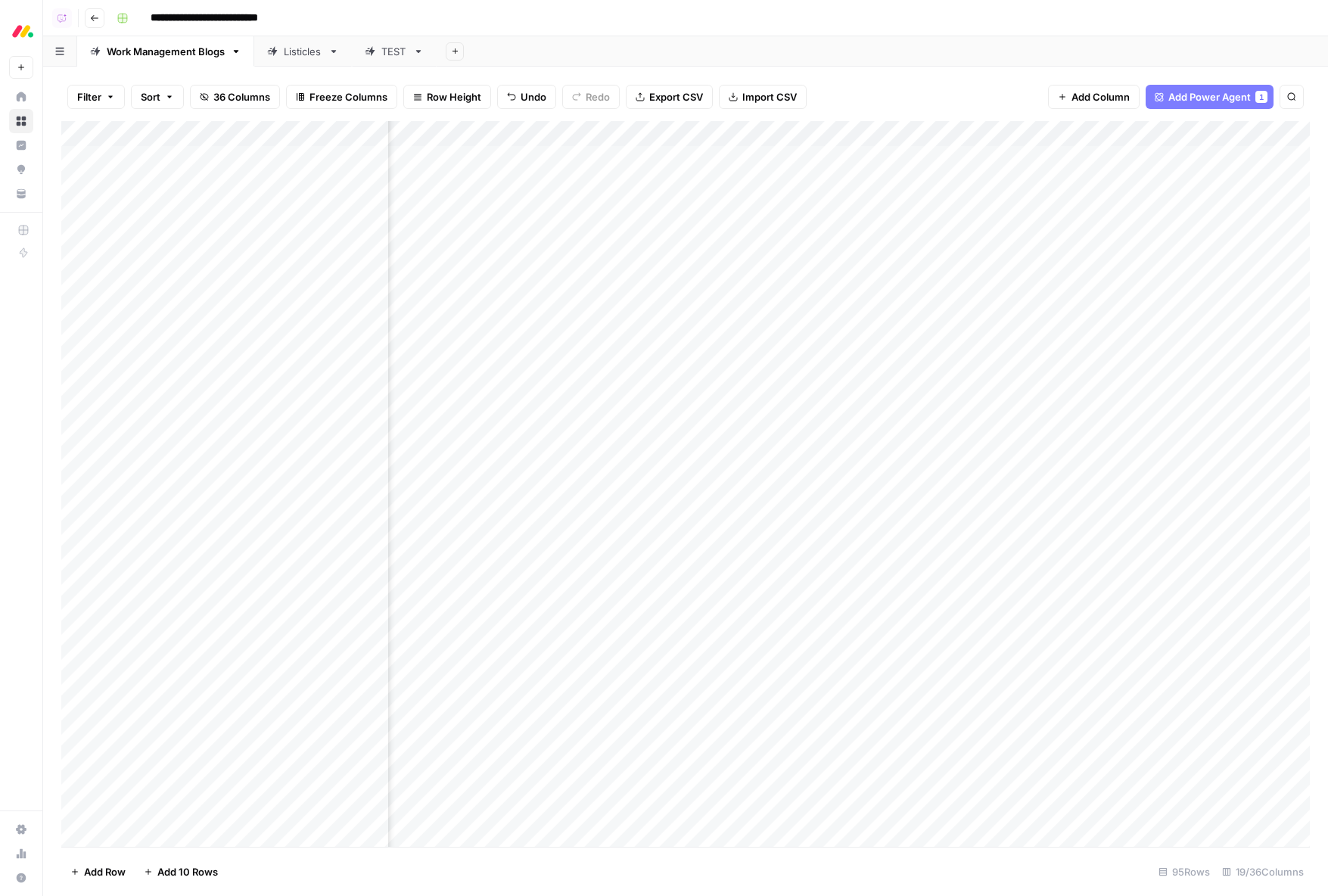
scroll to position [0, 1064]
click at [617, 139] on div "Add Column" at bounding box center [685, 484] width 1248 height 726
click at [597, 284] on span "Edit Workflow" at bounding box center [585, 282] width 132 height 15
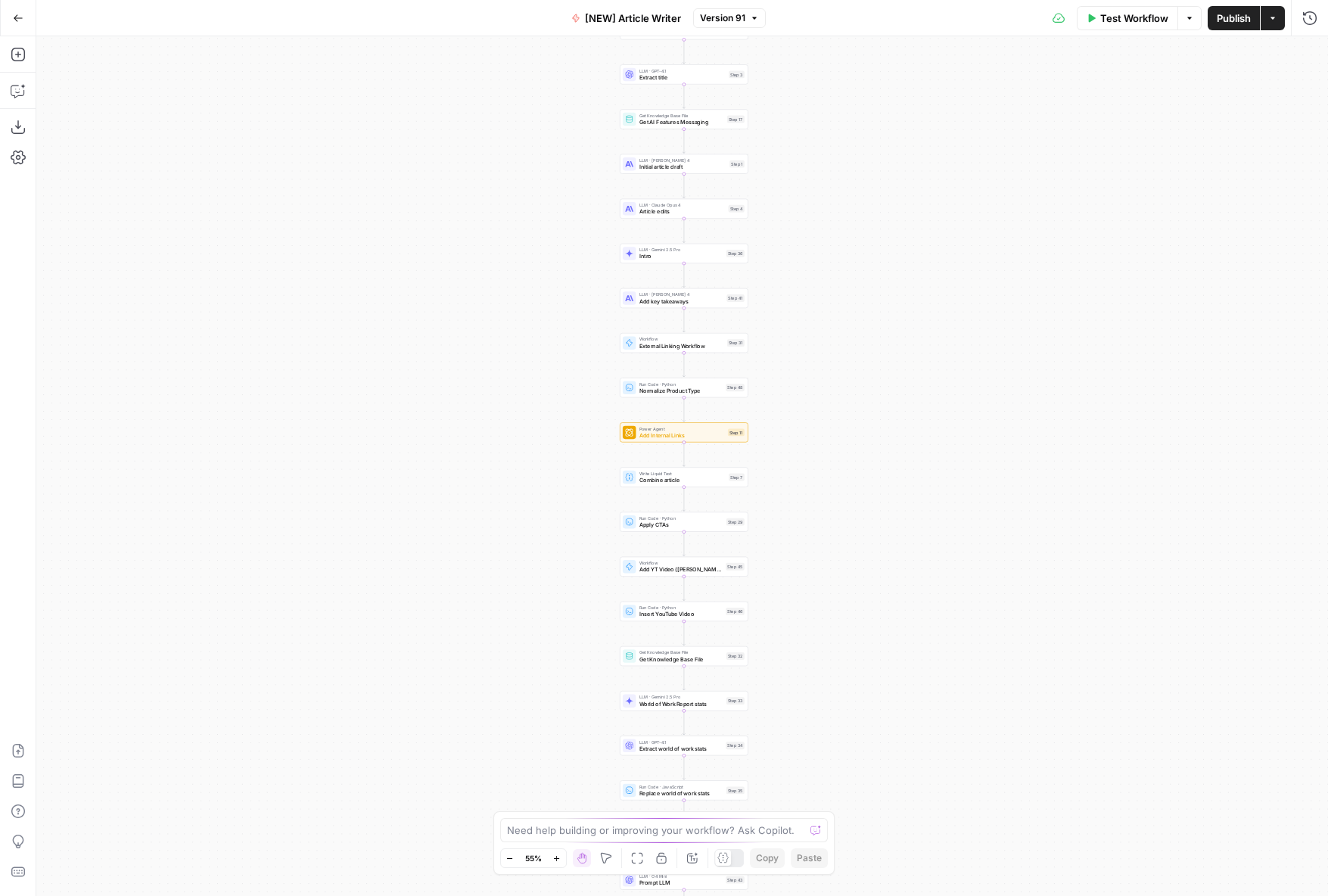
click at [729, 859] on div at bounding box center [722, 857] width 16 height 16
click at [822, 388] on div "Workflow Set Inputs Inputs Google Search Google Search Step 2 Run Code · Python…" at bounding box center [682, 466] width 1291 height 859
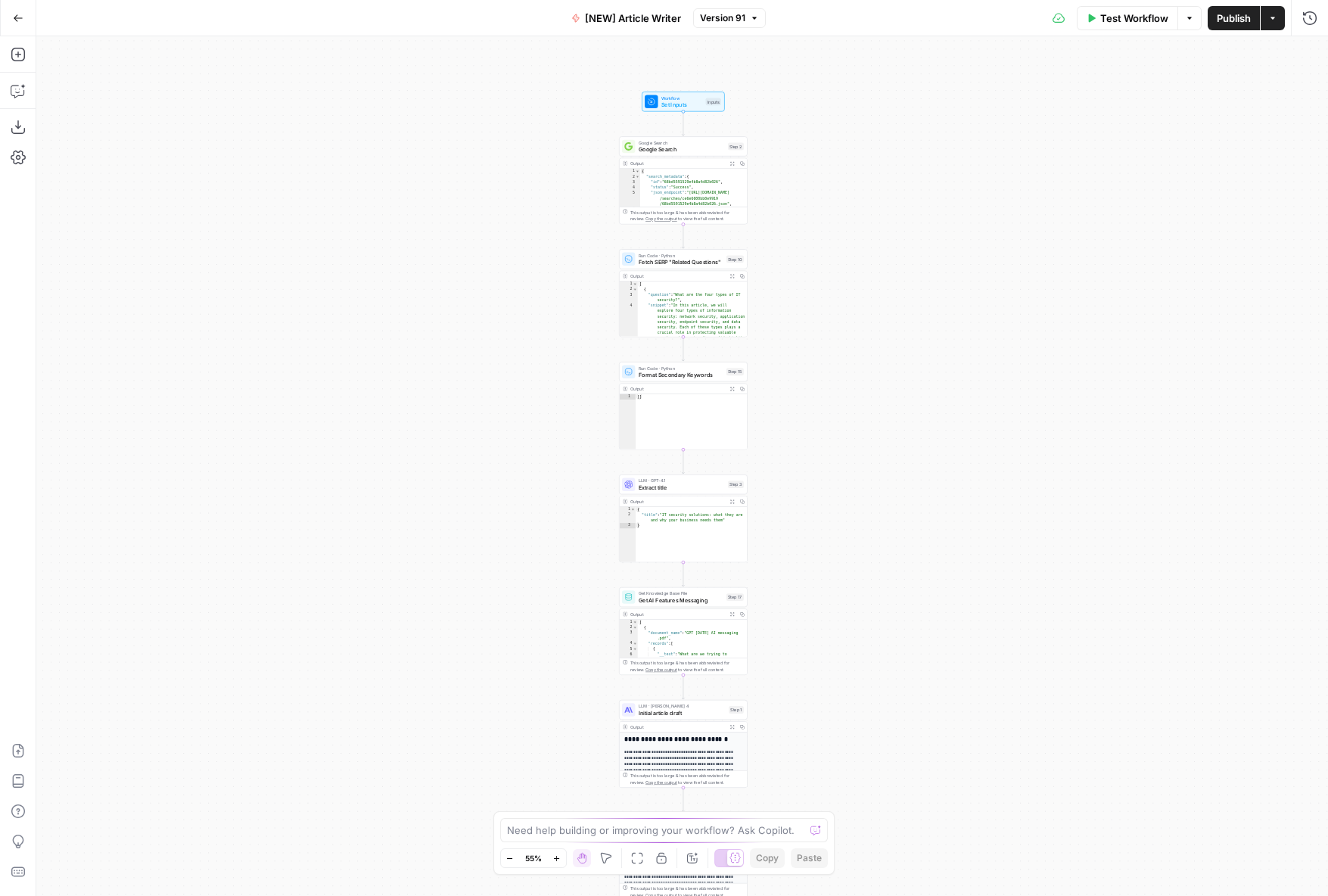
drag, startPoint x: 821, startPoint y: 399, endPoint x: 822, endPoint y: 491, distance: 92.0
click at [821, 747] on div "Workflow Set Inputs Inputs Google Search Google Search Step 2 Output Expand Out…" at bounding box center [682, 466] width 1291 height 859
click at [822, 491] on div "Workflow Set Inputs Inputs Google Search Google Search Step 2 Output Expand Out…" at bounding box center [682, 466] width 1291 height 859
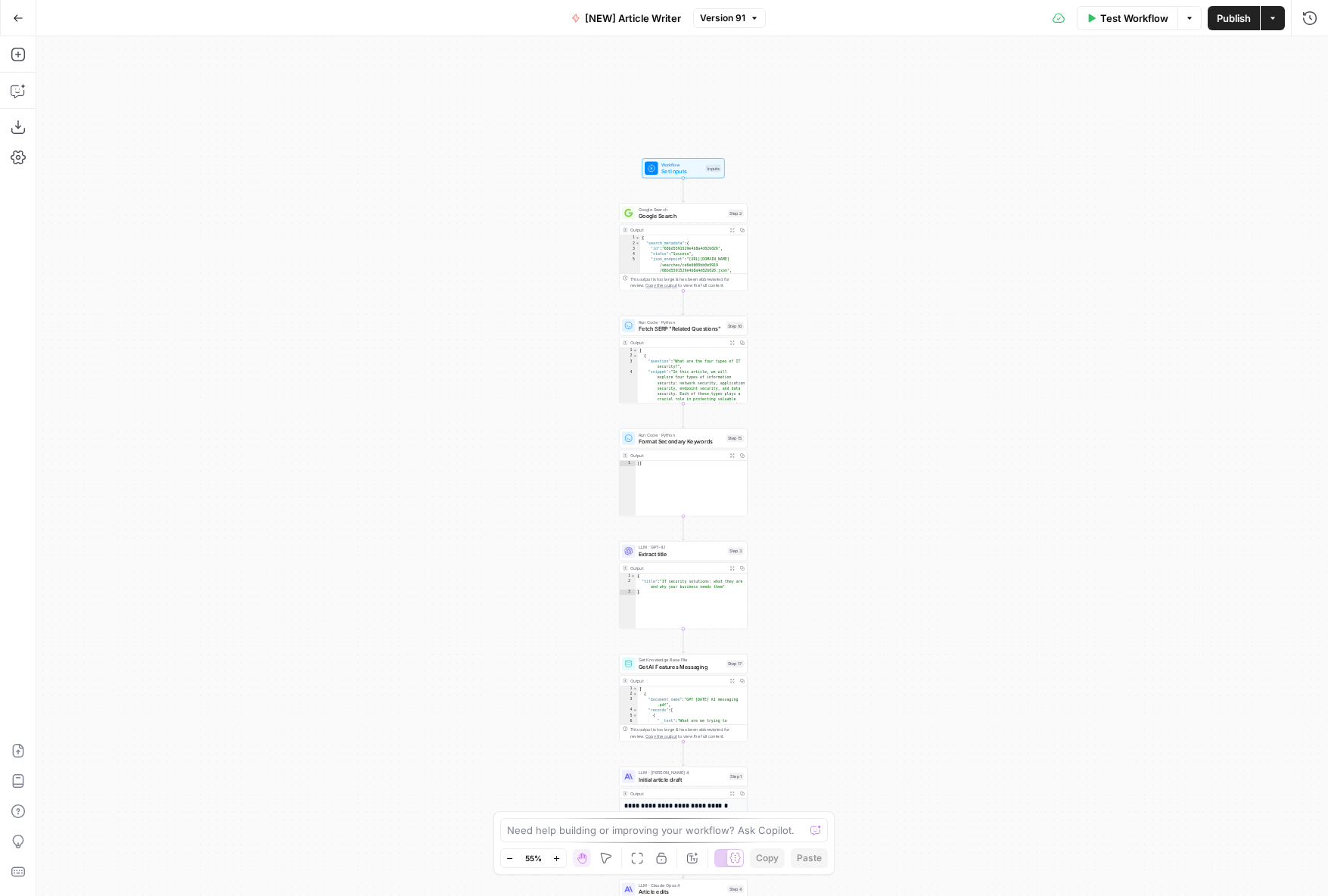
drag, startPoint x: 822, startPoint y: 491, endPoint x: 822, endPoint y: 347, distance: 144.0
click at [822, 347] on div "Workflow Set Inputs Inputs Google Search Google Search Step 2 Output Expand Out…" at bounding box center [682, 466] width 1291 height 859
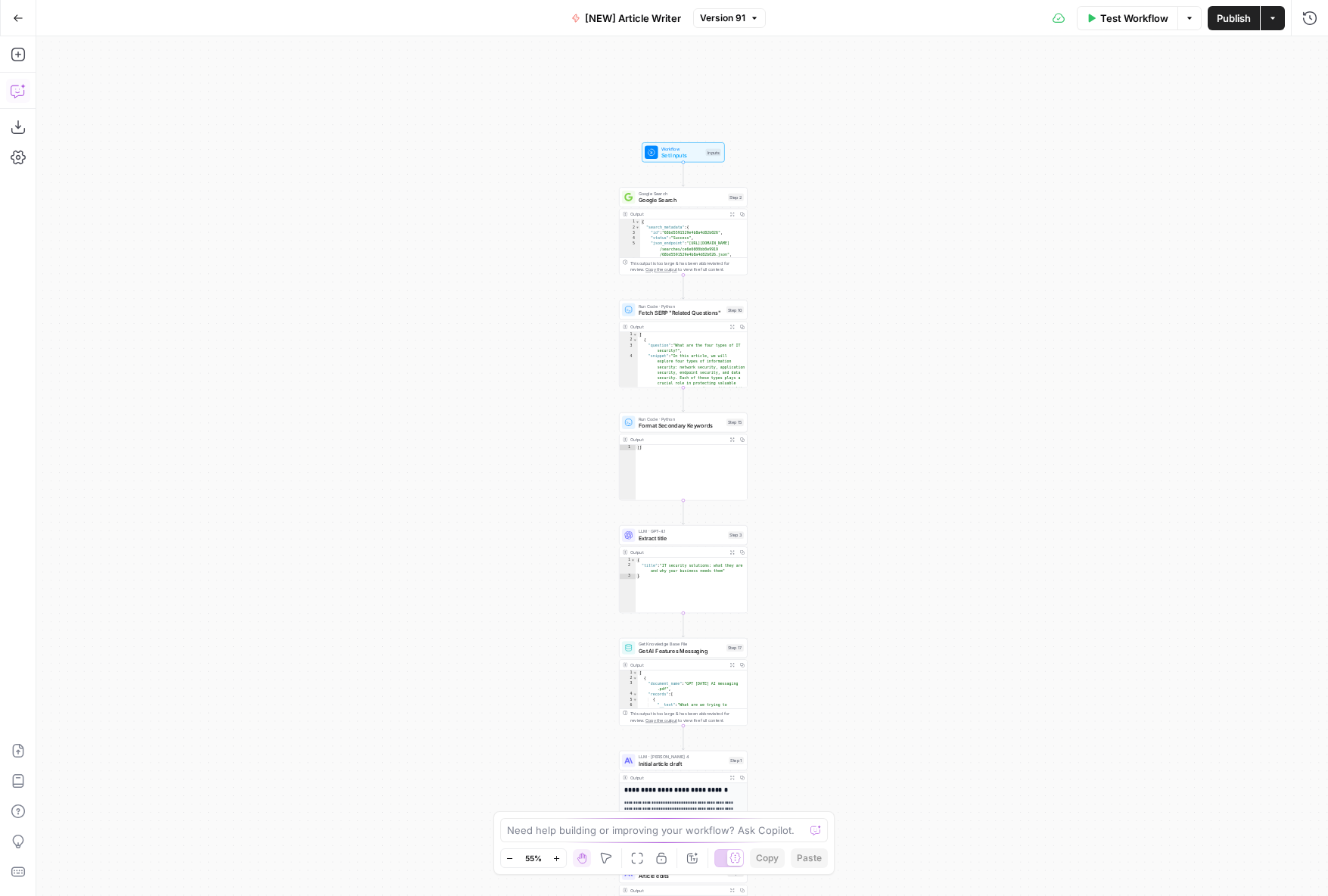
click at [10, 85] on icon "button" at bounding box center [18, 91] width 15 height 15
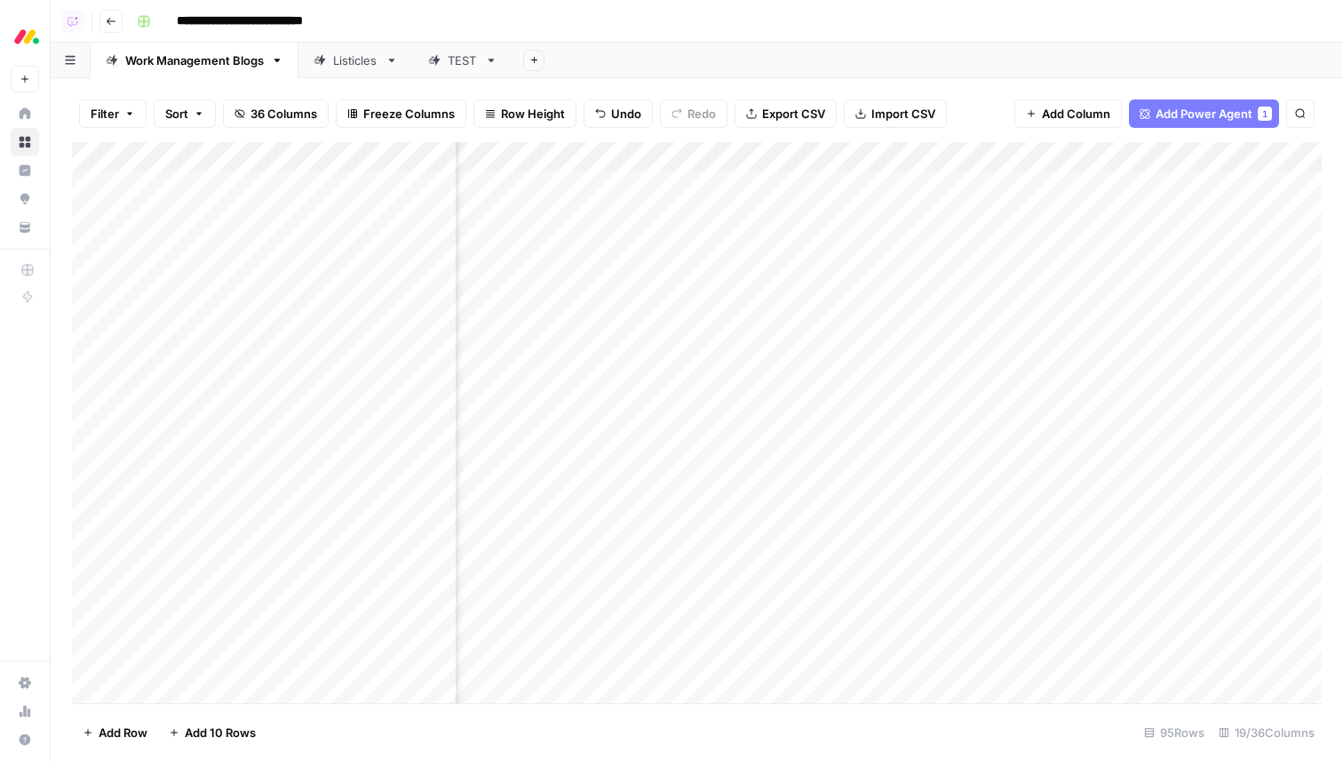
scroll to position [0, 1249]
click at [627, 7] on div "**********" at bounding box center [727, 21] width 1195 height 28
